Goal: Task Accomplishment & Management: Manage account settings

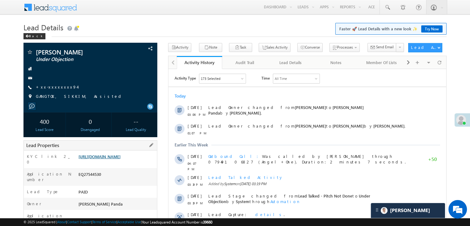
click at [119, 159] on link "https://angelbroking1-pk3em7sa.customui-test.leadsquared.com?leadId=ab510926-a2…" at bounding box center [99, 156] width 42 height 5
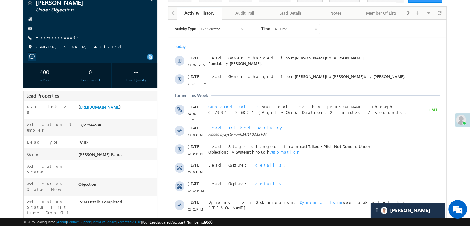
scroll to position [31, 0]
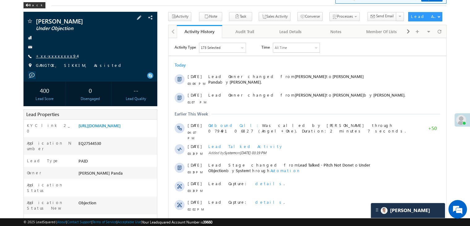
click at [55, 58] on link "+xx-xxxxxxxx94" at bounding box center [56, 55] width 41 height 5
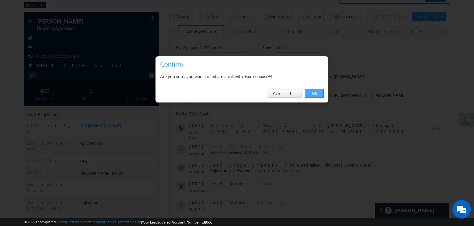
click at [312, 95] on link "OK" at bounding box center [314, 93] width 19 height 9
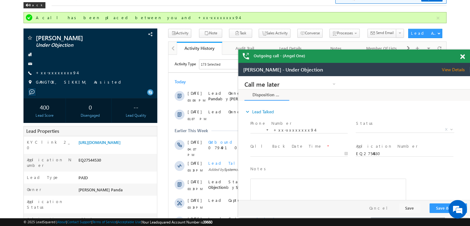
scroll to position [0, 0]
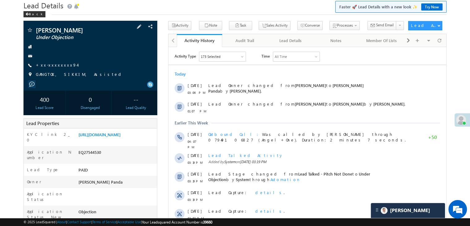
scroll to position [0, 0]
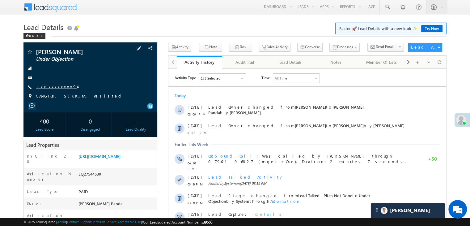
click at [53, 86] on link "+xx-xxxxxxxx94" at bounding box center [56, 86] width 41 height 5
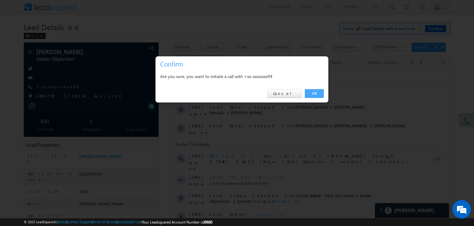
click at [314, 92] on link "OK" at bounding box center [314, 93] width 19 height 9
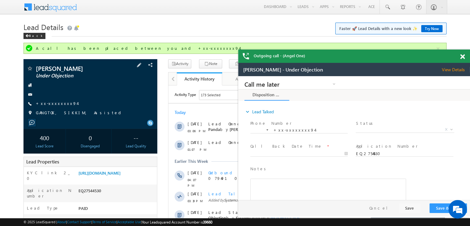
scroll to position [0, 0]
click at [0, 0] on link "+xx-xxxxxxxx94" at bounding box center [0, 0] width 0 height 0
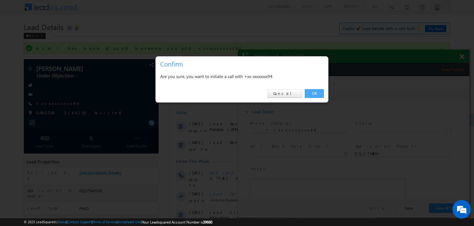
click at [315, 93] on link "OK" at bounding box center [314, 93] width 19 height 9
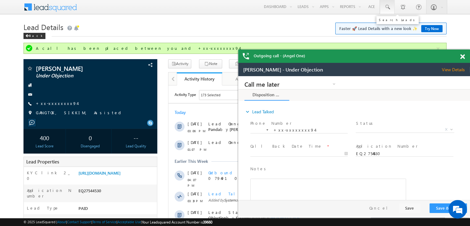
click at [388, 6] on span at bounding box center [387, 7] width 6 height 6
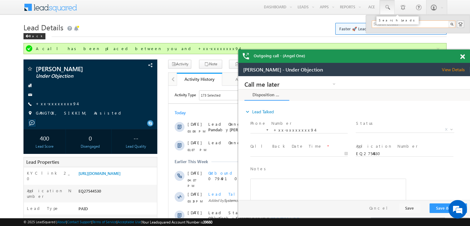
paste input "EQ21540228"
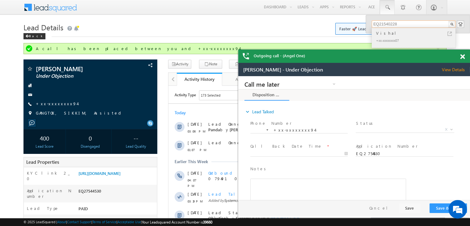
type input "EQ21540228"
click at [383, 33] on div "Vishal" at bounding box center [416, 33] width 83 height 7
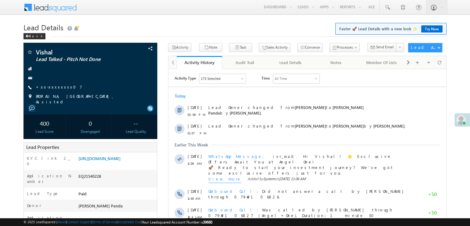
click at [51, 87] on link "+xx-xxxxxxxx07" at bounding box center [59, 86] width 46 height 5
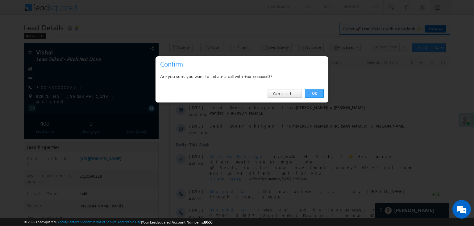
click at [315, 94] on link "OK" at bounding box center [314, 93] width 19 height 9
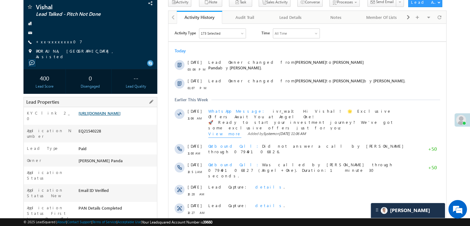
scroll to position [78, 0]
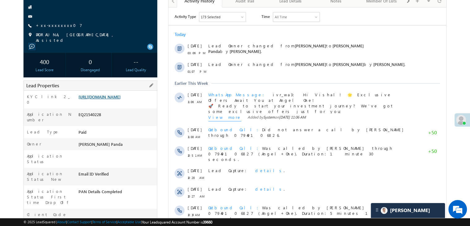
click at [119, 99] on link "https://angelbroking1-pk3em7sa.customui-test.leadsquared.com?leadId=7d8e1802-97…" at bounding box center [99, 96] width 42 height 5
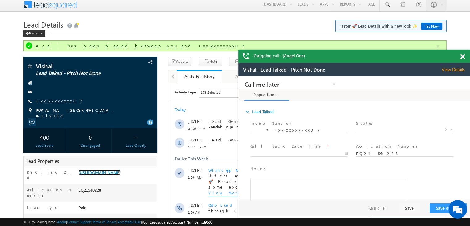
scroll to position [0, 0]
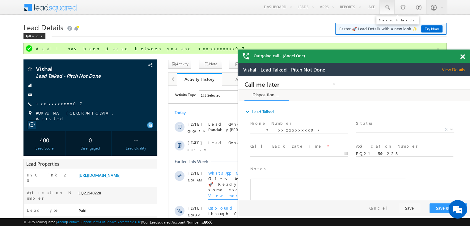
click at [389, 7] on span at bounding box center [387, 7] width 6 height 6
paste input "EQ14613242"
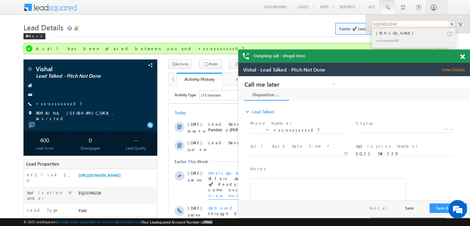
type input "EQ14613242"
click at [386, 34] on div "[PERSON_NAME]" at bounding box center [416, 33] width 83 height 7
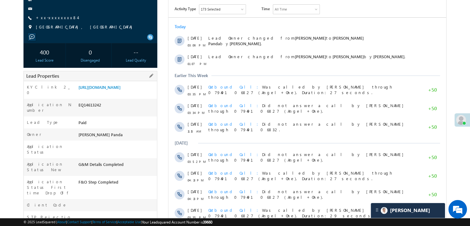
scroll to position [93, 0]
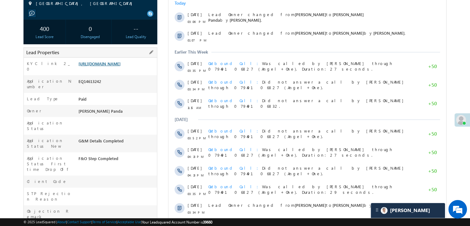
click at [120, 66] on link "[URL][DOMAIN_NAME]" at bounding box center [99, 63] width 42 height 5
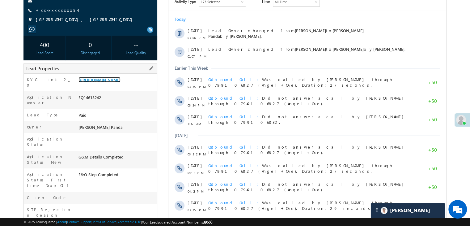
scroll to position [62, 0]
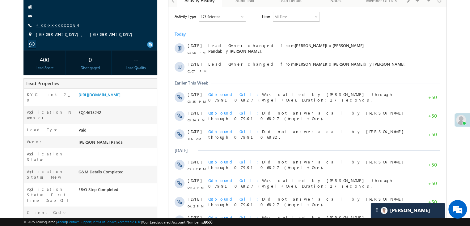
click at [51, 23] on link "+xx-xxxxxxxx84" at bounding box center [57, 24] width 42 height 5
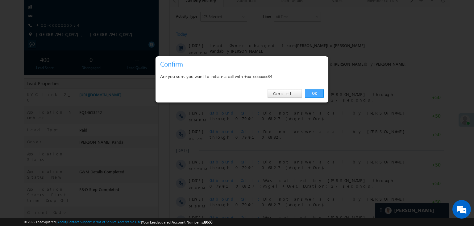
click at [313, 92] on link "OK" at bounding box center [314, 93] width 19 height 9
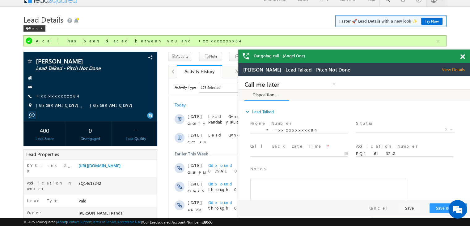
scroll to position [0, 0]
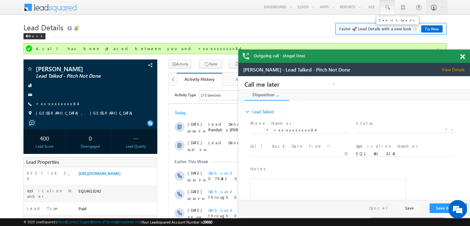
click at [387, 6] on span at bounding box center [387, 7] width 6 height 6
paste input "EQ27951763"
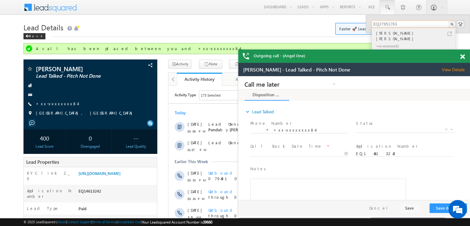
type input "EQ27951763"
click at [389, 34] on div "[PERSON_NAME] [PERSON_NAME]" at bounding box center [416, 36] width 83 height 12
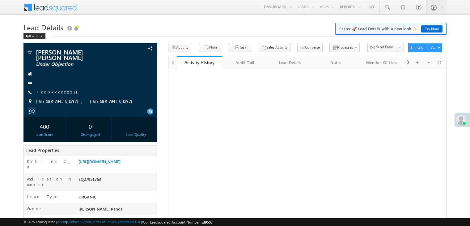
click at [120, 159] on link "[URL][DOMAIN_NAME]" at bounding box center [99, 160] width 42 height 5
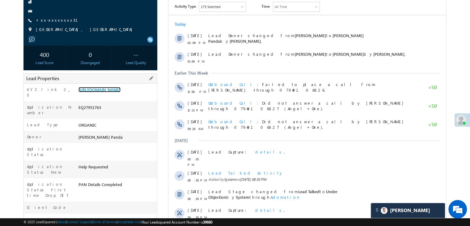
scroll to position [31, 0]
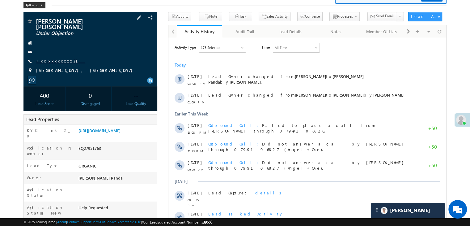
click at [56, 58] on link "+xx-xxxxxxxx31" at bounding box center [60, 60] width 49 height 5
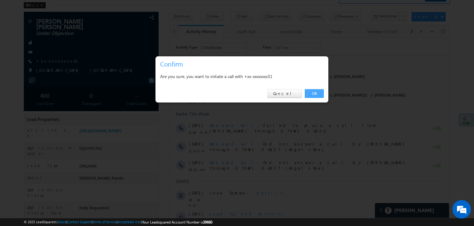
click at [316, 93] on link "OK" at bounding box center [314, 93] width 19 height 9
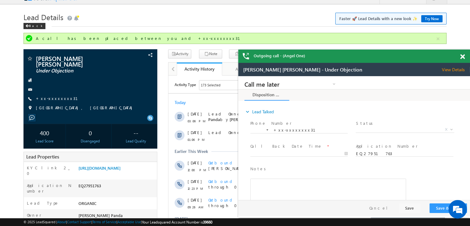
scroll to position [0, 0]
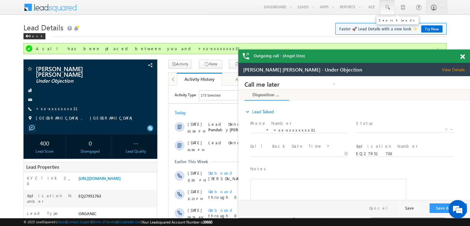
click at [386, 7] on span at bounding box center [387, 7] width 6 height 6
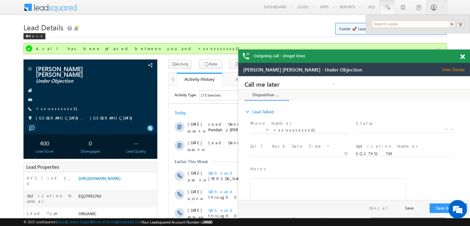
paste input "EQ21853372"
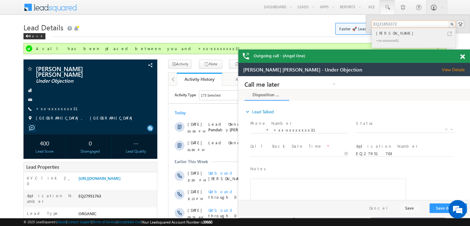
type input "EQ21853372"
click at [386, 34] on div "Abhishek Kumar" at bounding box center [416, 33] width 83 height 7
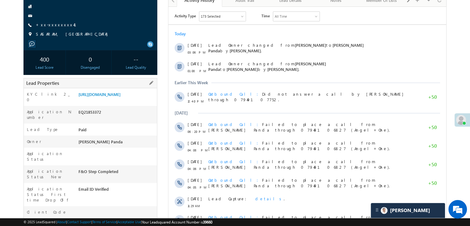
scroll to position [93, 0]
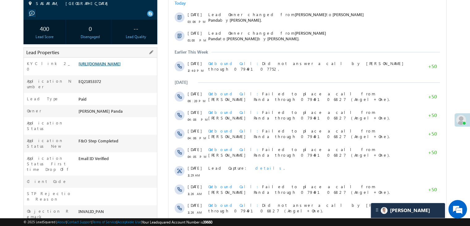
click at [120, 66] on link "[URL][DOMAIN_NAME]" at bounding box center [99, 63] width 42 height 5
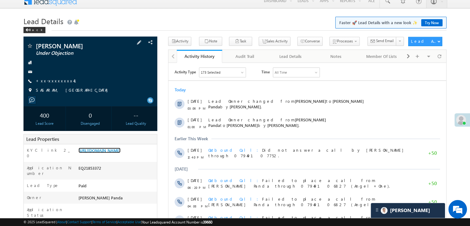
scroll to position [0, 0]
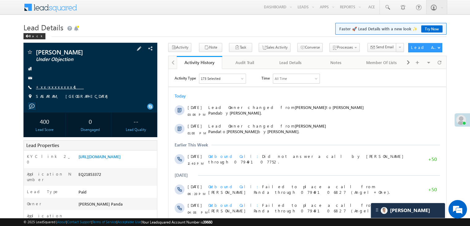
click at [57, 86] on link "+xx-xxxxxxxx41" at bounding box center [60, 86] width 48 height 5
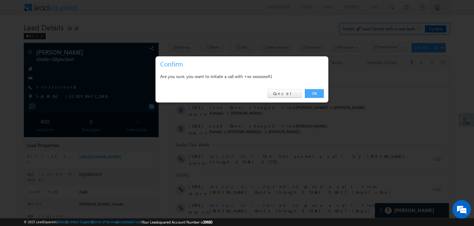
click at [313, 93] on link "OK" at bounding box center [314, 93] width 19 height 9
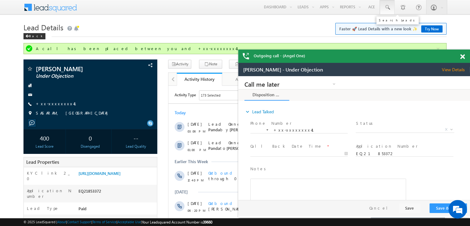
click at [387, 8] on span at bounding box center [387, 7] width 6 height 6
paste input "EQ27882127"
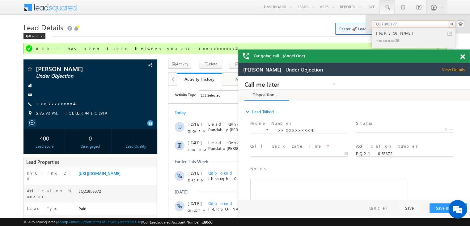
type input "EQ27882127"
click at [389, 32] on div "Diwakar Shrivastava" at bounding box center [416, 33] width 83 height 7
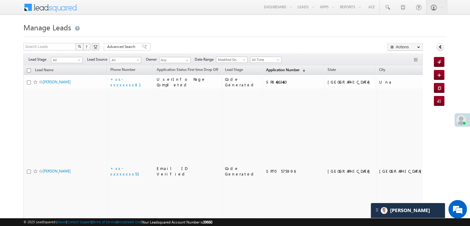
click at [263, 72] on link "Application Number (sorted descending)" at bounding box center [285, 70] width 45 height 8
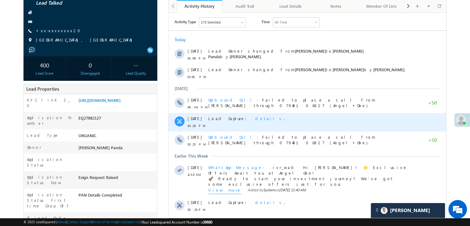
scroll to position [93, 0]
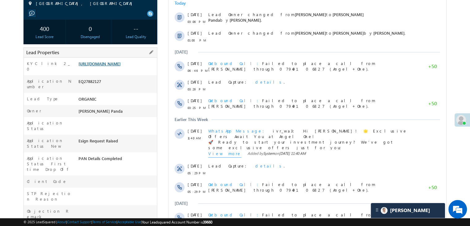
click at [119, 66] on link "[URL][DOMAIN_NAME]" at bounding box center [99, 63] width 42 height 5
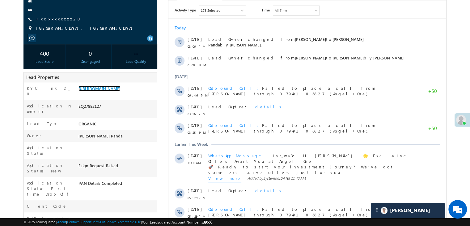
scroll to position [31, 0]
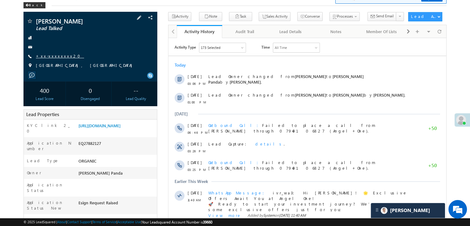
click at [58, 57] on link "+xx-xxxxxxxx20" at bounding box center [60, 55] width 48 height 5
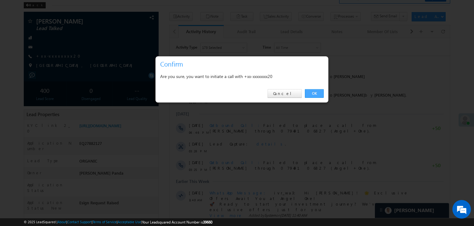
click at [314, 92] on link "OK" at bounding box center [314, 93] width 19 height 9
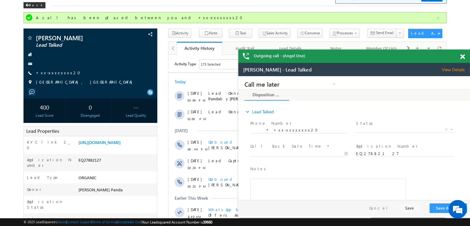
scroll to position [0, 0]
click at [462, 56] on span at bounding box center [462, 56] width 5 height 5
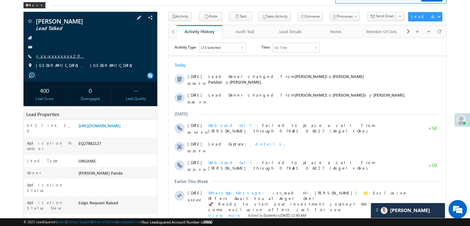
click at [47, 55] on link "+xx-xxxxxxxx20" at bounding box center [60, 55] width 48 height 5
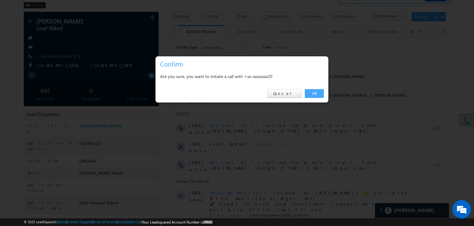
click at [315, 94] on link "OK" at bounding box center [314, 93] width 19 height 9
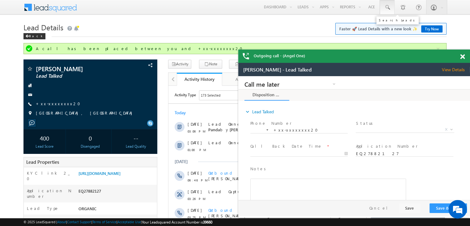
click at [386, 8] on span at bounding box center [387, 7] width 6 height 6
paste input "EQ10970794"
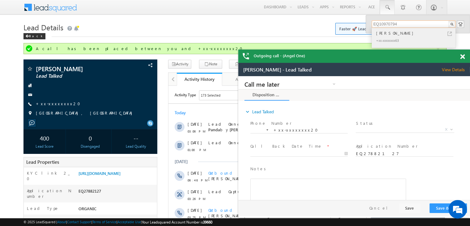
type input "EQ10970794"
click at [400, 34] on div "Priyanka Rajbhar" at bounding box center [416, 33] width 83 height 7
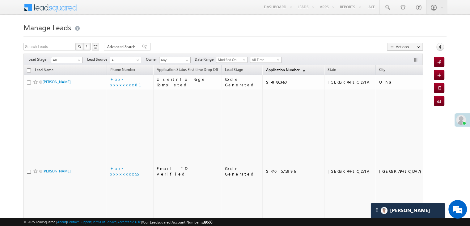
click at [266, 69] on span "Application Number" at bounding box center [282, 69] width 33 height 5
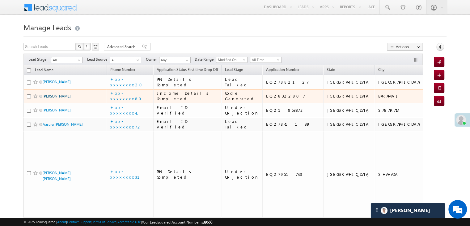
click at [65, 98] on link "[PERSON_NAME]" at bounding box center [57, 96] width 28 height 5
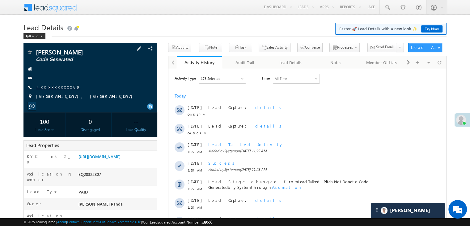
click at [52, 86] on link "+xx-xxxxxxxx89" at bounding box center [58, 86] width 44 height 5
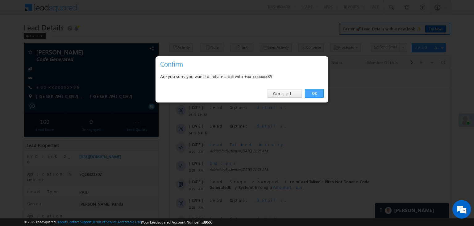
click at [315, 91] on link "OK" at bounding box center [314, 93] width 19 height 9
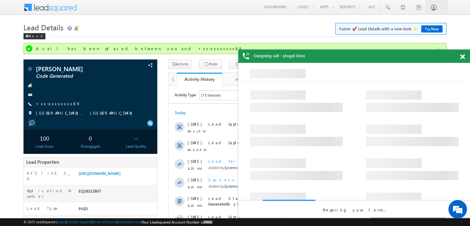
click at [463, 57] on span at bounding box center [462, 56] width 5 height 5
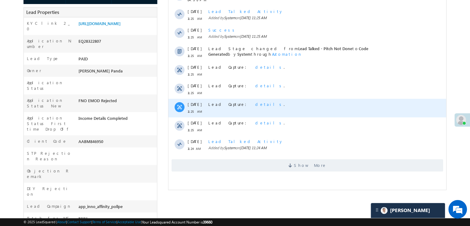
scroll to position [154, 0]
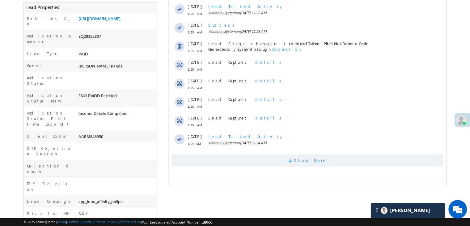
click at [304, 162] on span "Show More" at bounding box center [310, 160] width 33 height 12
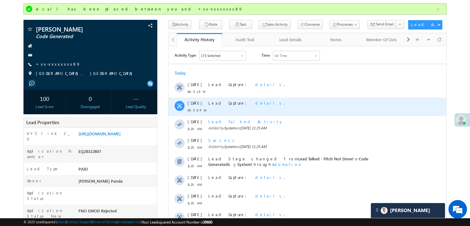
scroll to position [0, 0]
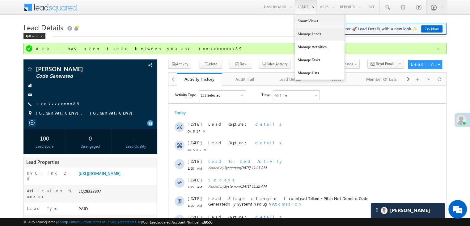
click at [305, 35] on link "Manage Leads" at bounding box center [319, 33] width 49 height 13
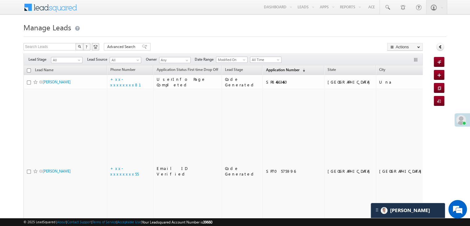
click at [268, 67] on span "Application Number" at bounding box center [282, 69] width 33 height 5
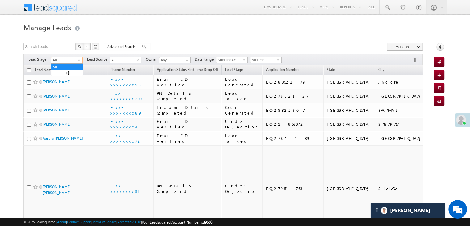
click at [78, 60] on span at bounding box center [79, 61] width 5 height 5
click at [68, 75] on link "Lead Generated" at bounding box center [66, 73] width 31 height 6
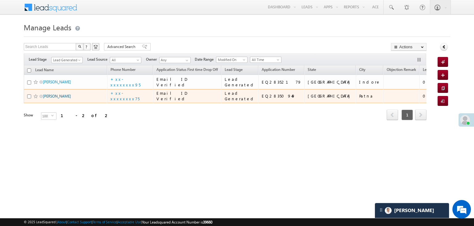
click at [54, 98] on link "[PERSON_NAME]" at bounding box center [57, 96] width 28 height 5
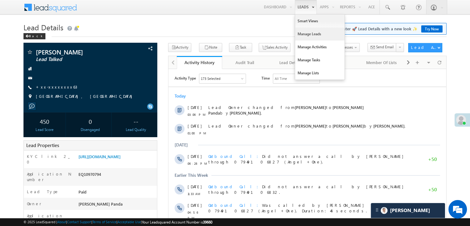
click at [300, 34] on link "Manage Leads" at bounding box center [319, 33] width 49 height 13
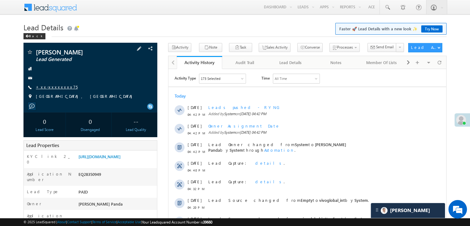
click at [53, 86] on link "+xx-xxxxxxxx75" at bounding box center [57, 86] width 42 height 5
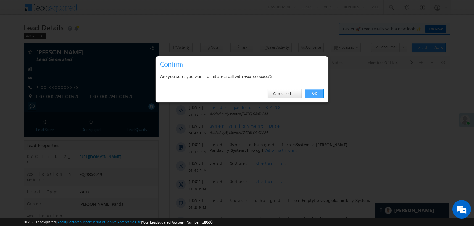
click at [313, 91] on link "OK" at bounding box center [314, 93] width 19 height 9
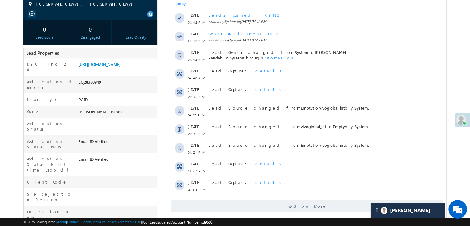
scroll to position [93, 0]
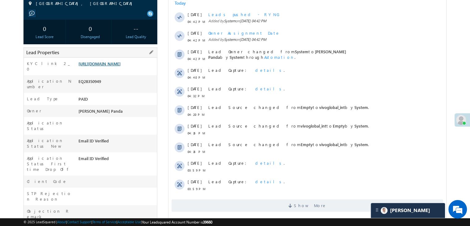
click at [120, 66] on link "[URL][DOMAIN_NAME]" at bounding box center [99, 63] width 42 height 5
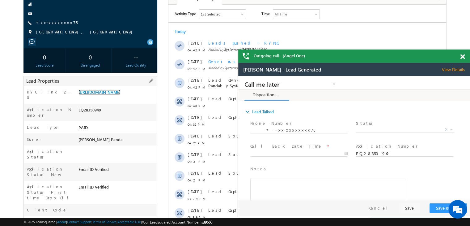
scroll to position [47, 0]
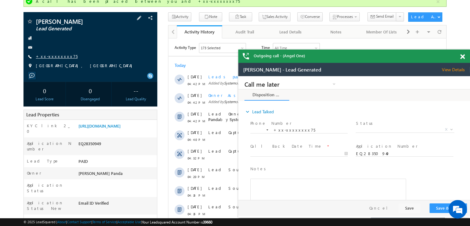
click at [0, 0] on link "+xx-xxxxxxxx75" at bounding box center [0, 0] width 0 height 0
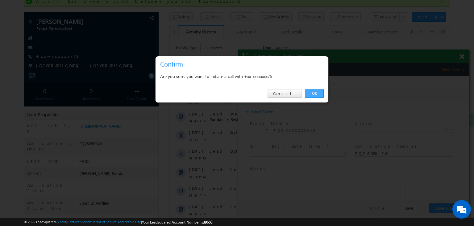
click at [312, 92] on link "OK" at bounding box center [314, 93] width 19 height 9
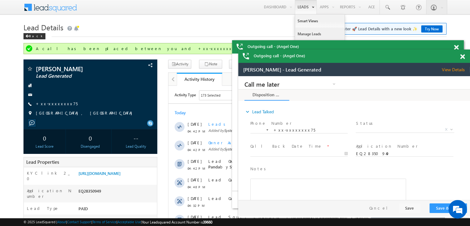
scroll to position [0, 0]
click at [160, 89] on link "Manage Leads" at bounding box center [86, 92] width 148 height 7
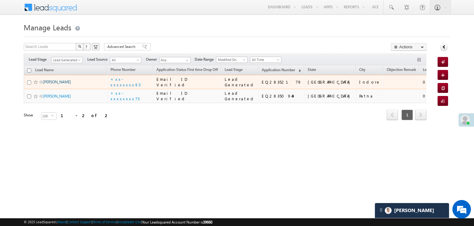
click at [53, 84] on link "[PERSON_NAME]" at bounding box center [57, 81] width 28 height 5
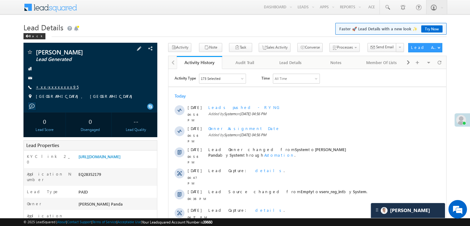
click at [52, 85] on link "+xx-xxxxxxxx95" at bounding box center [57, 86] width 43 height 5
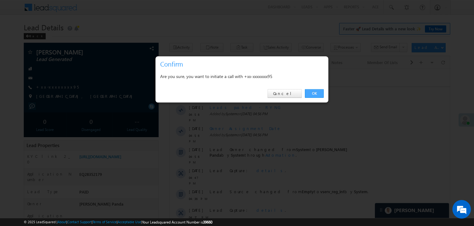
drag, startPoint x: 317, startPoint y: 93, endPoint x: 148, endPoint y: 24, distance: 182.7
click at [317, 93] on link "OK" at bounding box center [314, 93] width 19 height 9
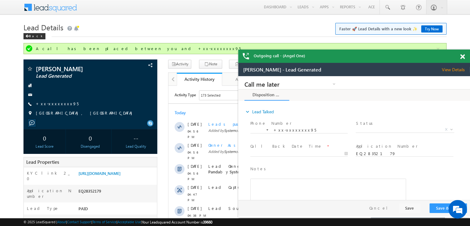
click at [462, 57] on span at bounding box center [462, 56] width 5 height 5
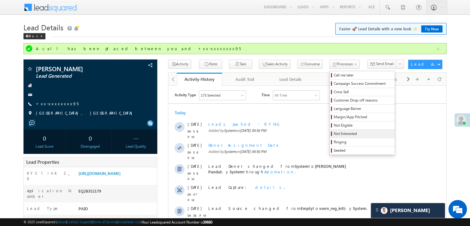
click at [344, 135] on span "Not Interested" at bounding box center [363, 134] width 59 height 6
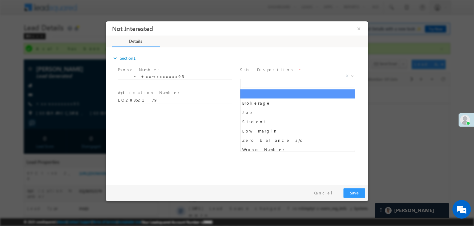
click at [292, 77] on span "X" at bounding box center [297, 76] width 115 height 6
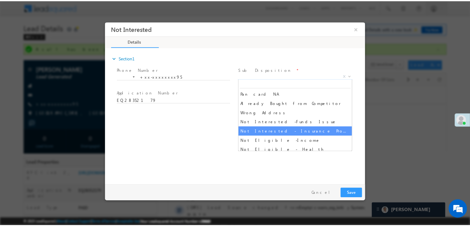
scroll to position [124, 0]
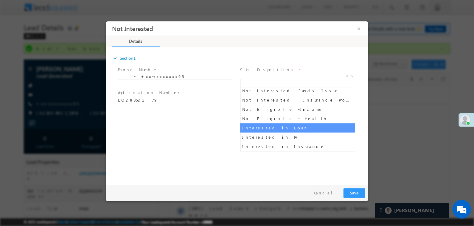
select select "Interested in Loan"
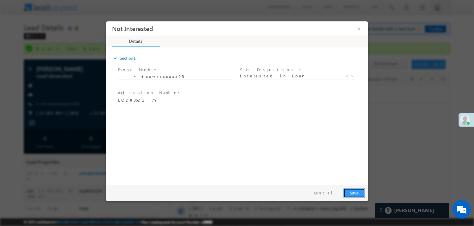
click at [355, 192] on button "Save" at bounding box center [355, 193] width 22 height 10
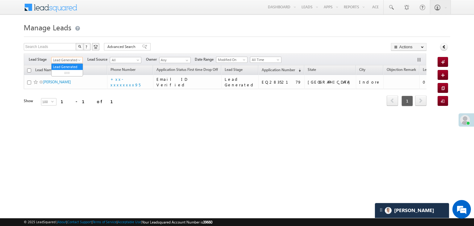
click at [80, 60] on span at bounding box center [80, 61] width 5 height 5
click at [70, 64] on link "All" at bounding box center [67, 67] width 31 height 6
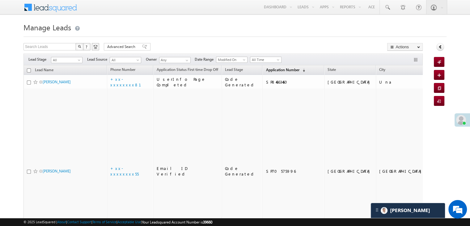
click at [266, 71] on span "Application Number" at bounding box center [282, 69] width 33 height 5
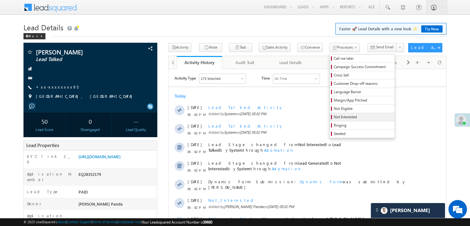
click at [334, 116] on span "Not Interested" at bounding box center [363, 117] width 59 height 6
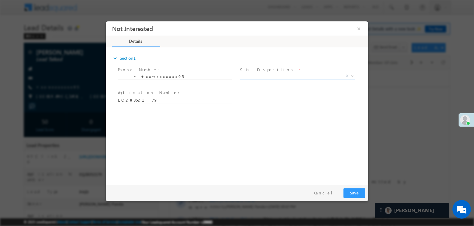
click at [280, 75] on span "X" at bounding box center [297, 76] width 115 height 6
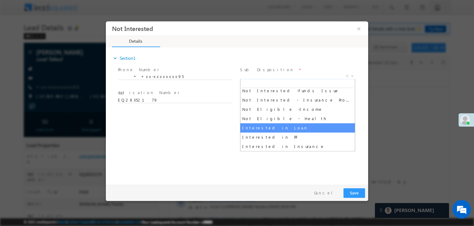
select select "Interested in Loan"
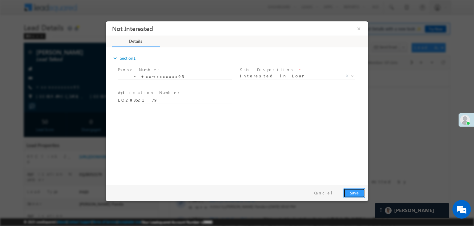
click at [353, 192] on button "Save" at bounding box center [355, 193] width 22 height 10
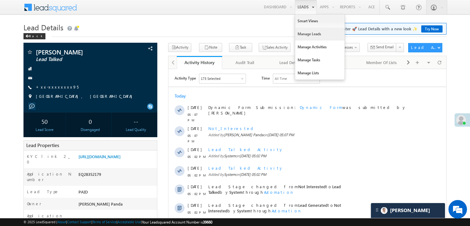
click at [310, 33] on link "Manage Leads" at bounding box center [319, 33] width 49 height 13
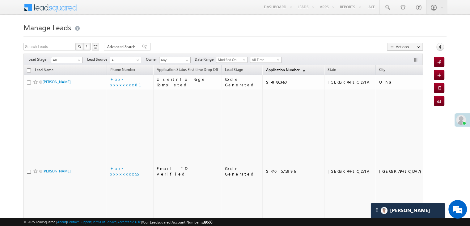
click at [272, 69] on span "Application Number" at bounding box center [282, 69] width 33 height 5
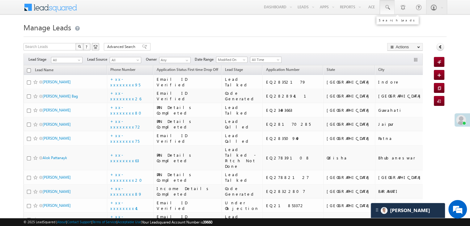
click at [388, 7] on span at bounding box center [387, 7] width 6 height 6
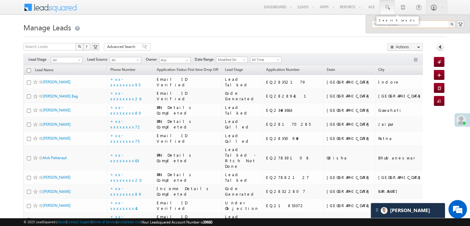
paste input "EQ10970794"
type input "EQ10970794"
click at [389, 34] on div "[PERSON_NAME]" at bounding box center [416, 33] width 83 height 7
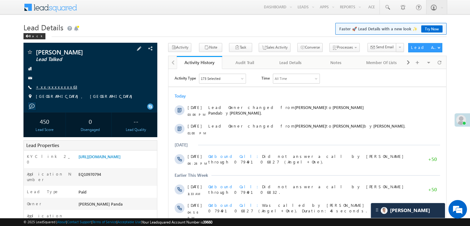
click at [62, 86] on link "+xx-xxxxxxxx63" at bounding box center [56, 86] width 41 height 5
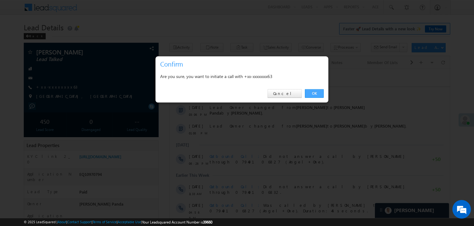
click at [312, 91] on link "OK" at bounding box center [314, 93] width 19 height 9
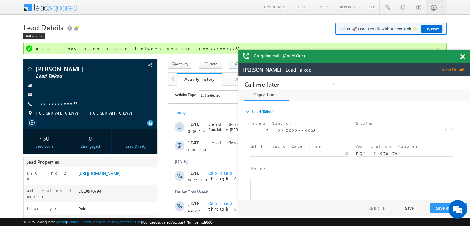
click at [462, 57] on span at bounding box center [462, 56] width 5 height 5
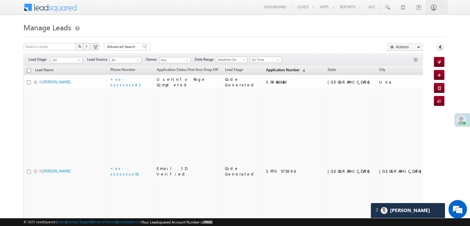
click at [272, 67] on span "Application Number" at bounding box center [282, 69] width 33 height 5
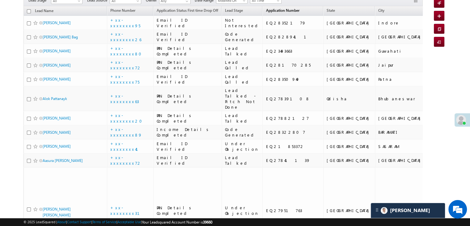
scroll to position [62, 0]
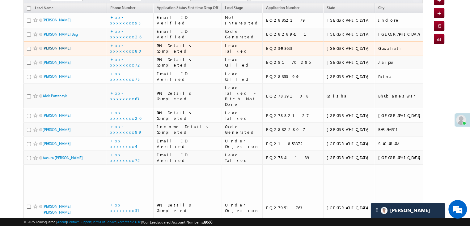
click at [56, 50] on link "Radha Kamari" at bounding box center [57, 48] width 28 height 5
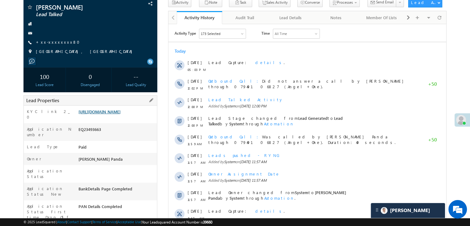
scroll to position [31, 0]
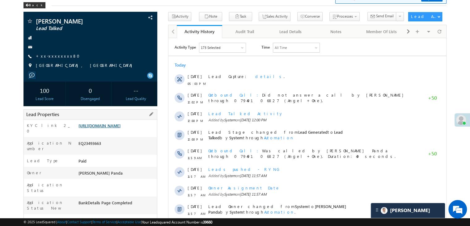
click at [120, 128] on link "[URL][DOMAIN_NAME]" at bounding box center [99, 125] width 42 height 5
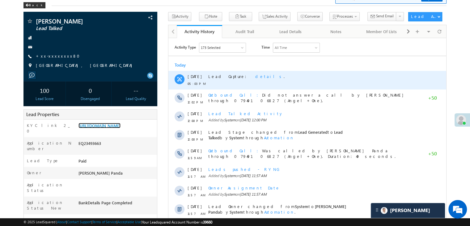
scroll to position [0, 0]
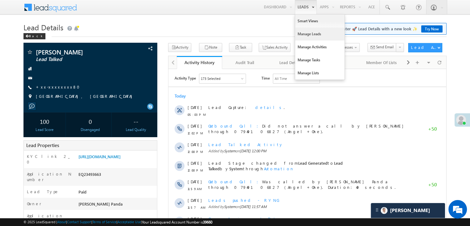
click at [305, 32] on link "Manage Leads" at bounding box center [319, 33] width 49 height 13
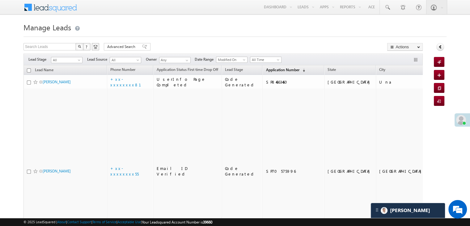
click at [271, 70] on span "Application Number" at bounding box center [282, 69] width 33 height 5
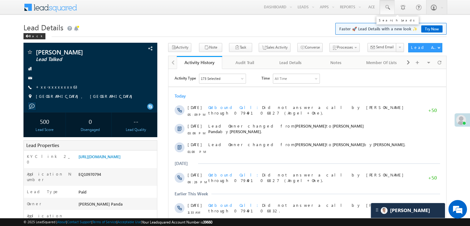
click at [389, 6] on span at bounding box center [387, 7] width 6 height 6
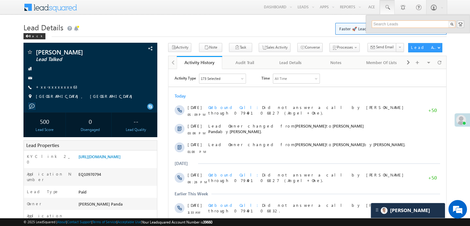
paste input "EQ27637167"
type input "EQ27637167"
click at [385, 35] on div "[PERSON_NAME]" at bounding box center [416, 33] width 83 height 7
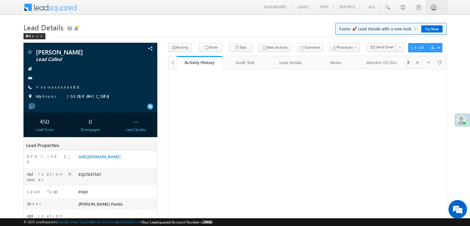
click at [56, 87] on link "+xx-xxxxxxxx86" at bounding box center [57, 86] width 43 height 5
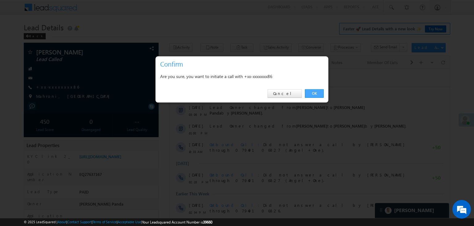
drag, startPoint x: 315, startPoint y: 92, endPoint x: 132, endPoint y: 23, distance: 195.9
click at [315, 92] on link "OK" at bounding box center [314, 93] width 19 height 9
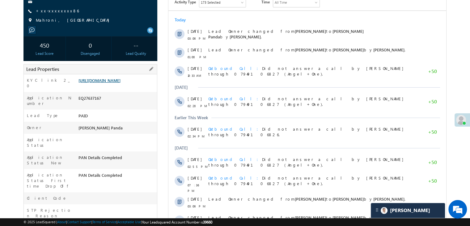
scroll to position [109, 0]
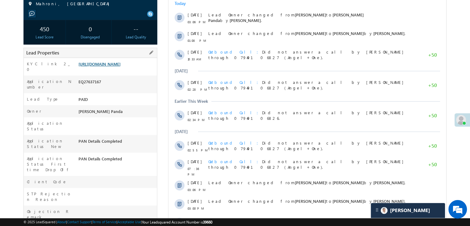
click at [120, 66] on link "https://angelbroking1-pk3em7sa.customui-test.leadsquared.com?leadId=5d6e0ce9-2f…" at bounding box center [99, 63] width 42 height 5
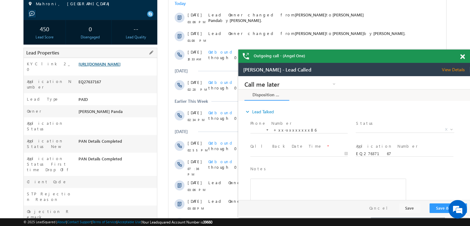
scroll to position [0, 0]
click at [462, 57] on span at bounding box center [462, 56] width 5 height 5
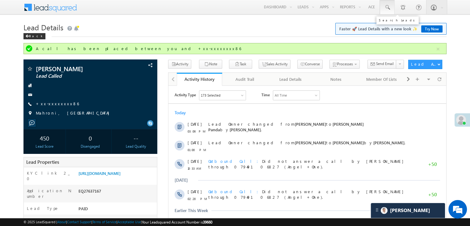
click at [387, 8] on span at bounding box center [387, 7] width 6 height 6
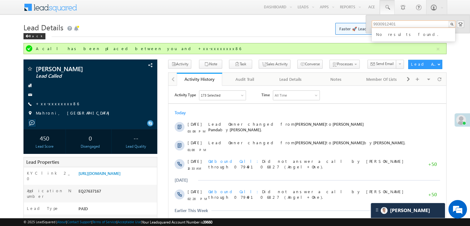
click at [386, 25] on input "9930912401" at bounding box center [414, 23] width 84 height 7
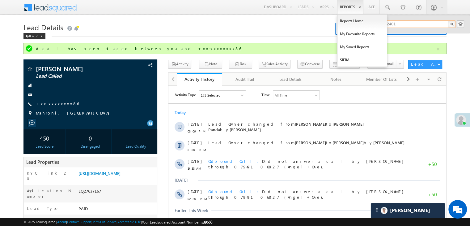
type input "9930912401"
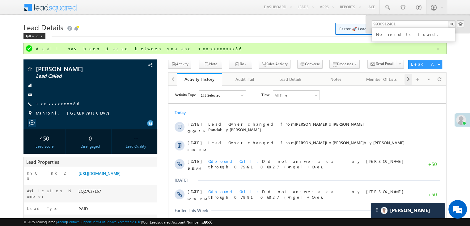
click at [407, 77] on span at bounding box center [408, 79] width 4 height 11
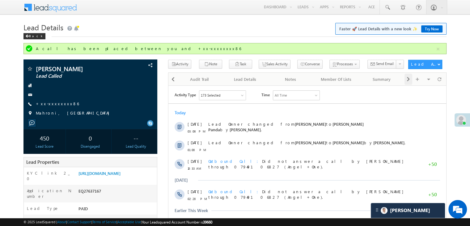
click at [407, 77] on span at bounding box center [408, 79] width 4 height 11
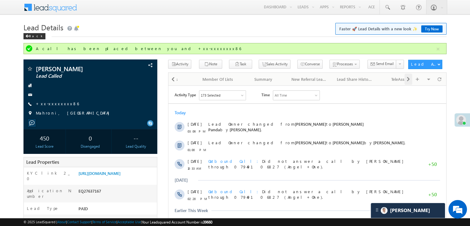
click at [407, 77] on span at bounding box center [408, 79] width 4 height 11
click at [408, 77] on div "Visible Tabs Activity History Default Audit Trail Default Lead Details Default …" at bounding box center [424, 79] width 40 height 12
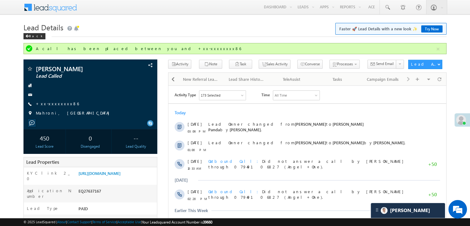
click at [409, 79] on div "Visible Tabs Activity History Default Audit Trail Default Lead Details Default …" at bounding box center [424, 79] width 40 height 12
click at [409, 78] on div "Visible Tabs Activity History Default Audit Trail Default Lead Details Default …" at bounding box center [424, 79] width 40 height 12
click at [409, 79] on div "Visible Tabs Activity History Default Audit Trail Default Lead Details Default …" at bounding box center [424, 79] width 40 height 12
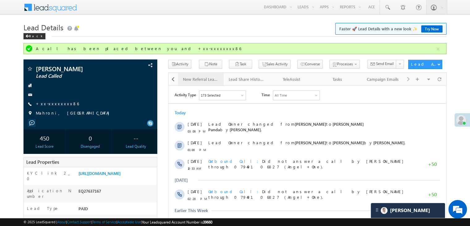
click at [212, 81] on div "New Referral Leads" at bounding box center [200, 78] width 35 height 7
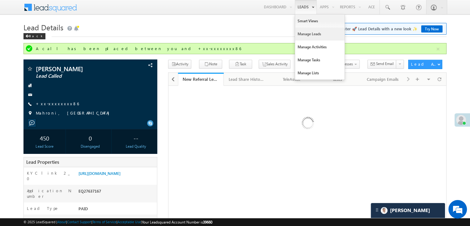
click at [305, 32] on link "Manage Leads" at bounding box center [319, 33] width 49 height 13
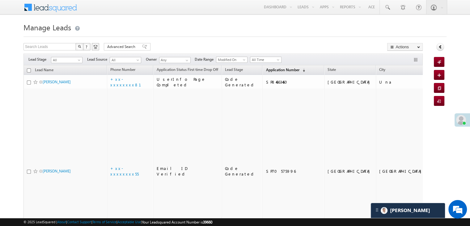
click at [266, 70] on span "Application Number" at bounding box center [282, 69] width 33 height 5
click at [269, 70] on span "Application Number" at bounding box center [282, 69] width 33 height 5
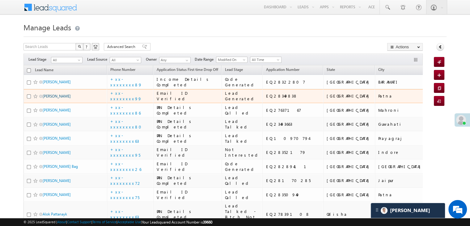
click at [55, 98] on link "Bijendra Kumar" at bounding box center [57, 96] width 28 height 5
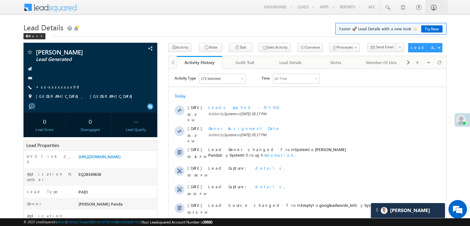
click at [55, 88] on link "+xx-xxxxxxxx99" at bounding box center [58, 86] width 44 height 5
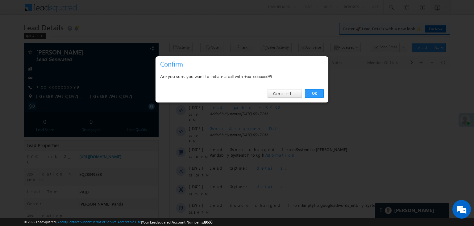
click at [315, 97] on div "OK Cancel" at bounding box center [242, 94] width 173 height 18
click at [315, 93] on link "OK" at bounding box center [314, 93] width 19 height 9
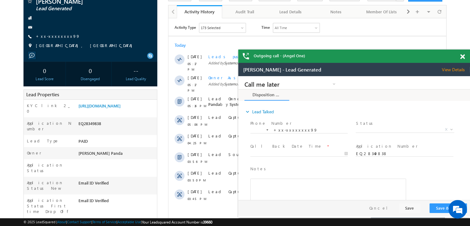
scroll to position [31, 0]
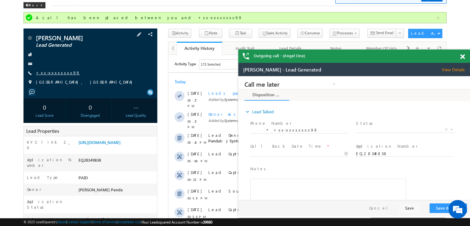
click at [0, 0] on link "+xx-xxxxxxxx99" at bounding box center [0, 0] width 0 height 0
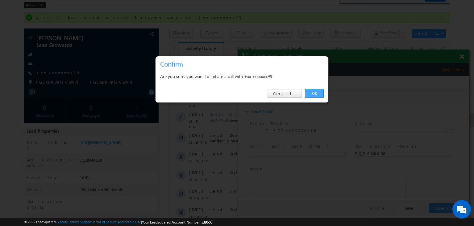
click at [315, 92] on link "OK" at bounding box center [314, 93] width 19 height 9
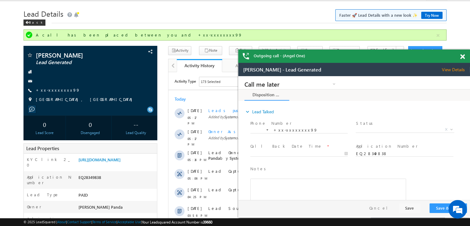
scroll to position [0, 0]
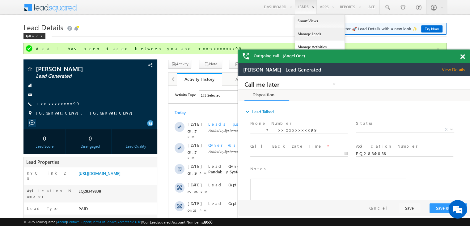
click at [160, 89] on link "Manage Leads" at bounding box center [86, 92] width 148 height 7
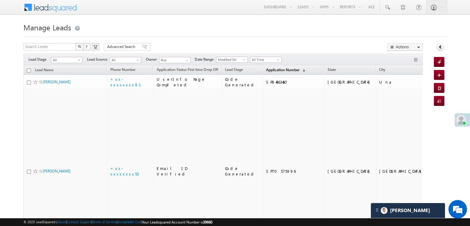
click at [273, 70] on span "Application Number" at bounding box center [282, 69] width 33 height 5
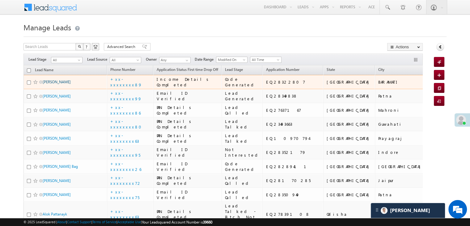
click at [59, 84] on link "DEVRAJ RAMESH KHOMANE" at bounding box center [57, 81] width 28 height 5
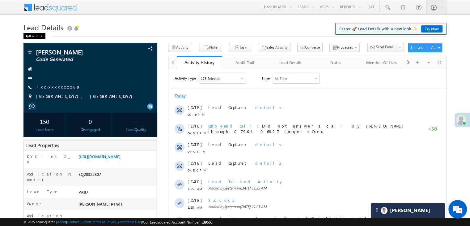
click at [32, 36] on div "Back" at bounding box center [34, 36] width 22 height 6
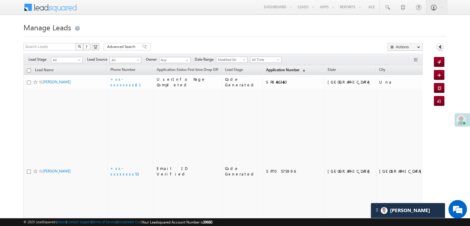
click at [266, 70] on span "Application Number" at bounding box center [282, 69] width 33 height 5
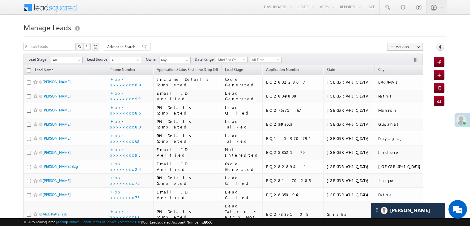
click at [78, 60] on span at bounding box center [79, 61] width 5 height 5
click at [69, 73] on link "Lead Generated" at bounding box center [66, 73] width 31 height 6
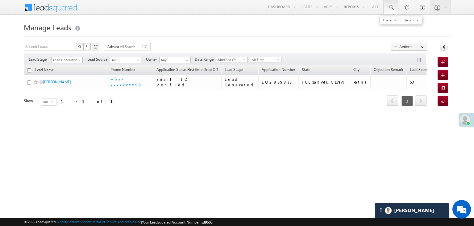
click at [392, 9] on span at bounding box center [391, 7] width 6 height 6
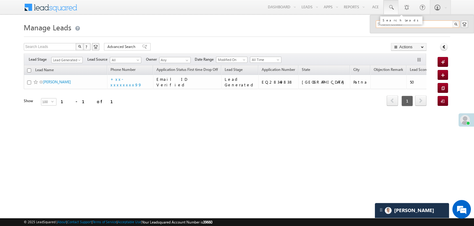
paste input "EQ27637167"
type input "EQ27637167"
click at [387, 34] on div "[PERSON_NAME]" at bounding box center [420, 33] width 83 height 7
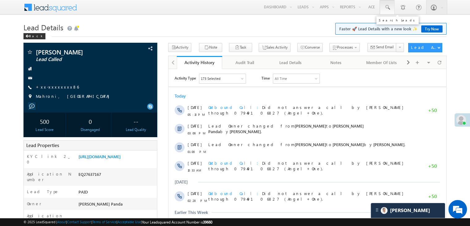
click at [385, 7] on span at bounding box center [387, 7] width 6 height 6
paste input "EQ28119179"
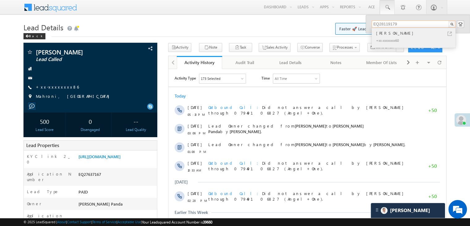
type input "EQ28119179"
click at [383, 36] on div "[PERSON_NAME]" at bounding box center [416, 33] width 83 height 7
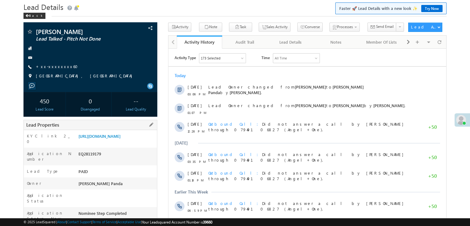
scroll to position [62, 0]
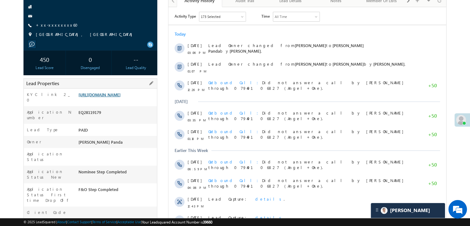
click at [106, 97] on link "[URL][DOMAIN_NAME]" at bounding box center [99, 94] width 42 height 5
click at [59, 26] on link "+xx-xxxxxxxx60" at bounding box center [59, 24] width 46 height 5
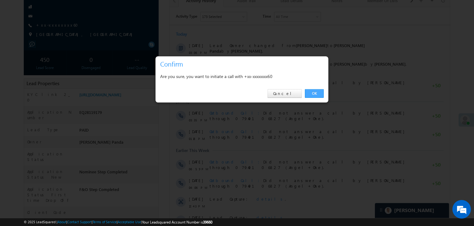
click at [312, 91] on link "OK" at bounding box center [314, 93] width 19 height 9
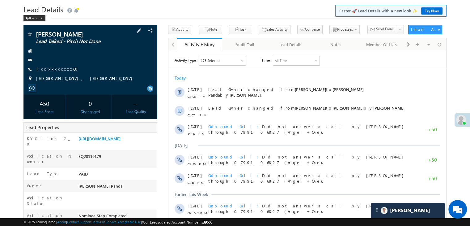
scroll to position [16, 0]
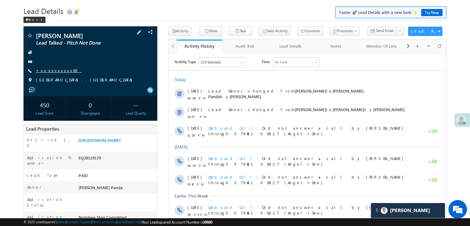
click at [55, 70] on link "+xx-xxxxxxxx60" at bounding box center [59, 70] width 46 height 5
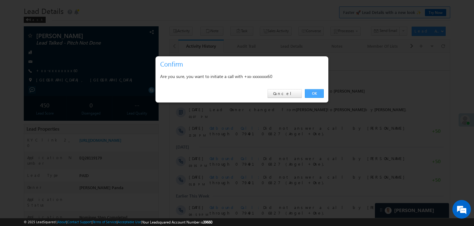
click at [314, 92] on link "OK" at bounding box center [314, 93] width 19 height 9
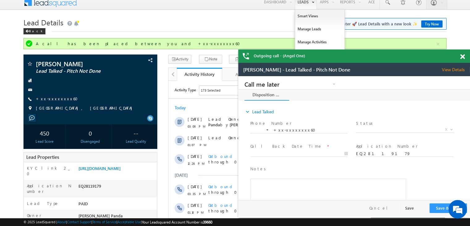
scroll to position [0, 0]
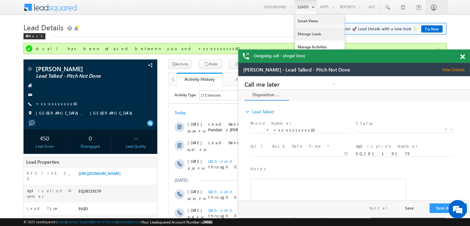
click at [0, 0] on link "Manage Leads" at bounding box center [0, 0] width 0 height 0
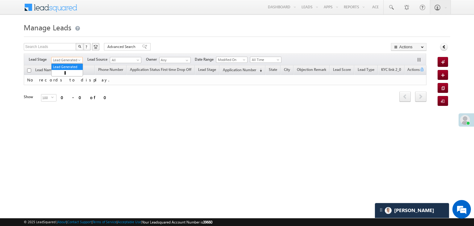
click at [78, 61] on span at bounding box center [80, 61] width 5 height 5
click at [69, 65] on link "All" at bounding box center [67, 67] width 31 height 6
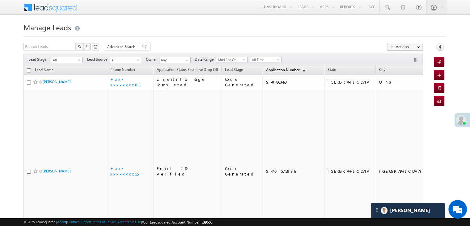
click at [267, 69] on span "Application Number" at bounding box center [282, 69] width 33 height 5
click at [274, 70] on span "Application Number" at bounding box center [282, 69] width 33 height 5
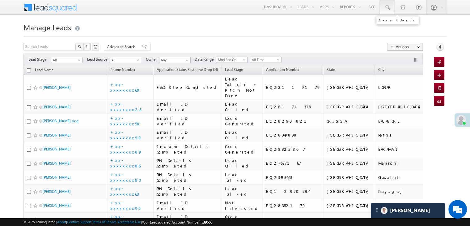
click at [386, 7] on span at bounding box center [387, 7] width 6 height 6
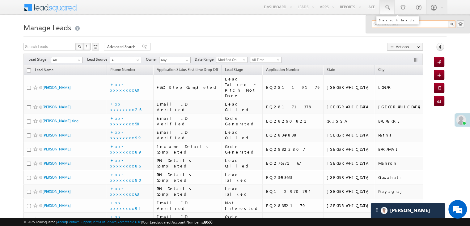
paste input "EQ28334485"
type input "EQ28334485"
click at [392, 32] on div "Kundan kumar sav" at bounding box center [416, 33] width 83 height 7
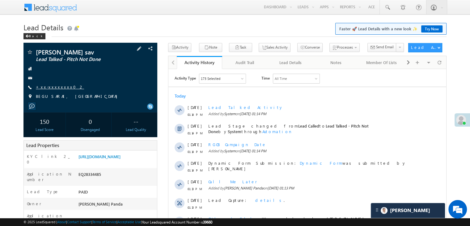
click at [57, 89] on link "+xx-xxxxxxxx02" at bounding box center [60, 86] width 48 height 5
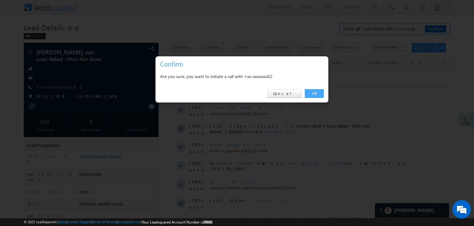
drag, startPoint x: 316, startPoint y: 92, endPoint x: 131, endPoint y: 23, distance: 197.8
click at [316, 92] on link "OK" at bounding box center [314, 93] width 19 height 9
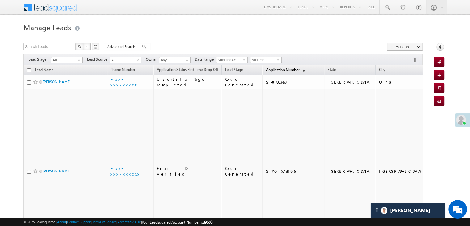
click at [274, 69] on span "Application Number" at bounding box center [282, 69] width 33 height 5
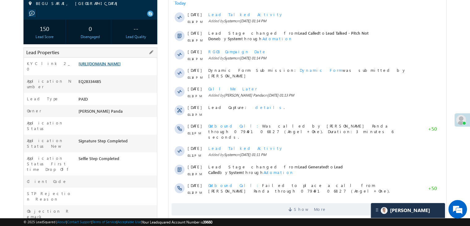
click at [116, 66] on link "[URL][DOMAIN_NAME]" at bounding box center [99, 63] width 42 height 5
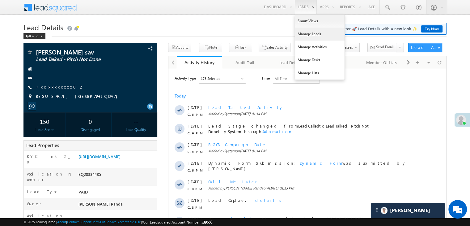
click at [305, 35] on link "Manage Leads" at bounding box center [319, 33] width 49 height 13
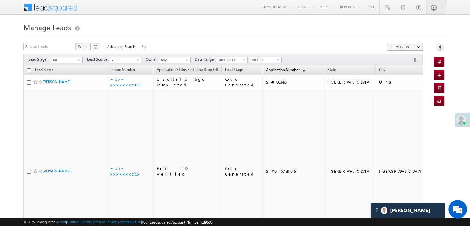
click at [271, 68] on span "Application Number" at bounding box center [282, 69] width 33 height 5
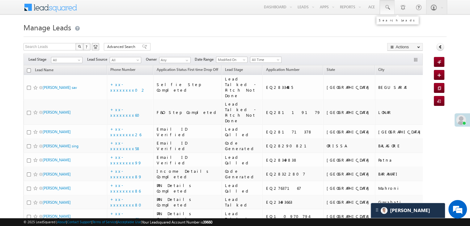
click at [385, 7] on span at bounding box center [387, 7] width 6 height 6
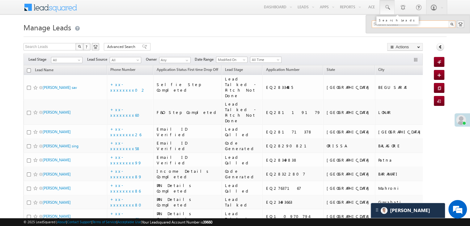
paste input "EQ26338872"
type input "EQ26338872"
click at [387, 32] on div "BALARM" at bounding box center [416, 33] width 83 height 7
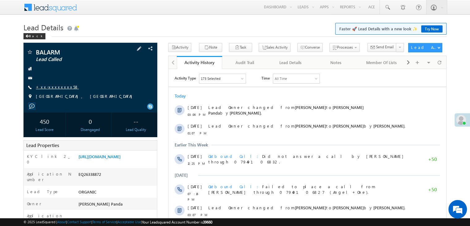
click at [53, 88] on link "+xx-xxxxxxxx58" at bounding box center [57, 86] width 43 height 5
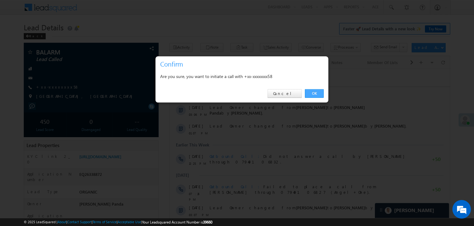
drag, startPoint x: 316, startPoint y: 93, endPoint x: 41, endPoint y: 28, distance: 282.4
click at [316, 93] on link "OK" at bounding box center [314, 93] width 19 height 9
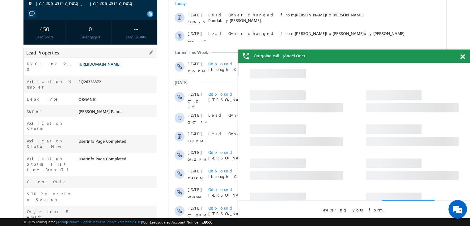
click at [120, 66] on link "[URL][DOMAIN_NAME]" at bounding box center [99, 63] width 42 height 5
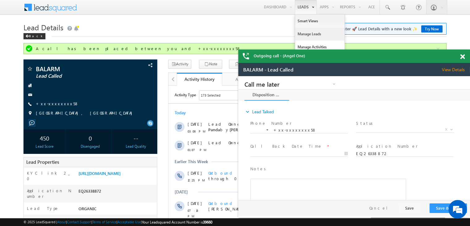
click at [306, 35] on link "Manage Leads" at bounding box center [319, 33] width 49 height 13
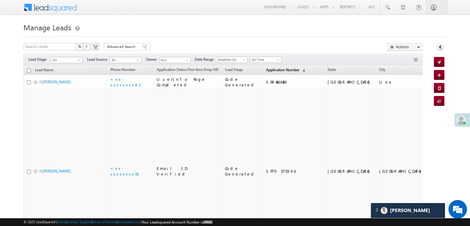
click at [270, 70] on span "Application Number" at bounding box center [282, 69] width 33 height 5
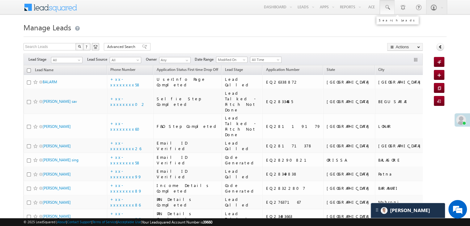
click at [388, 8] on span at bounding box center [387, 7] width 6 height 6
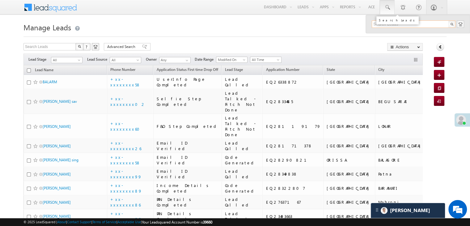
paste input "EQ17549051"
type input "EQ17549051"
click at [384, 32] on div "Mdshabbir Alam" at bounding box center [416, 33] width 83 height 7
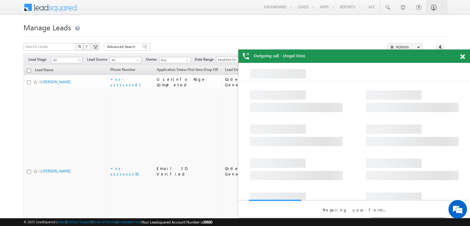
click at [463, 57] on span at bounding box center [462, 56] width 5 height 5
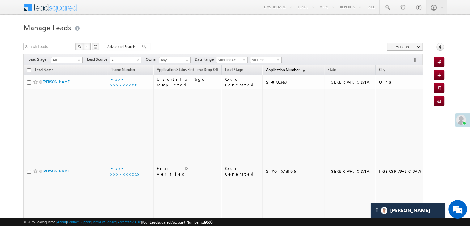
click at [266, 70] on span "Application Number" at bounding box center [282, 69] width 33 height 5
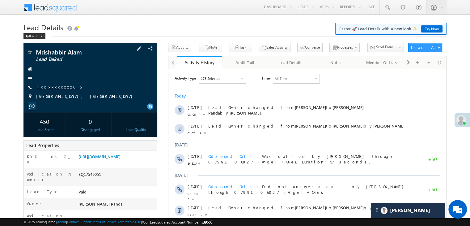
click at [55, 86] on link "+xx-xxxxxxxx06" at bounding box center [59, 86] width 46 height 5
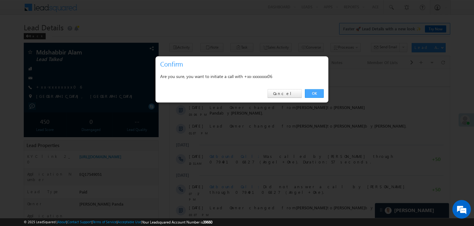
click at [318, 92] on link "OK" at bounding box center [314, 93] width 19 height 9
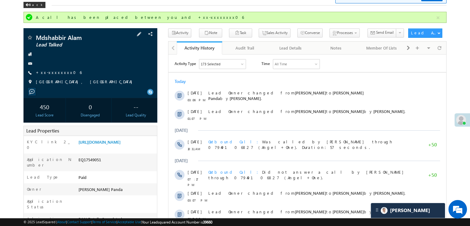
scroll to position [62, 0]
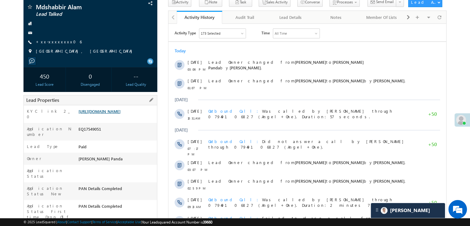
click at [120, 114] on link "https://angelbroking1-pk3em7sa.customui-test.leadsquared.com?leadId=681887a8-b8…" at bounding box center [99, 110] width 42 height 5
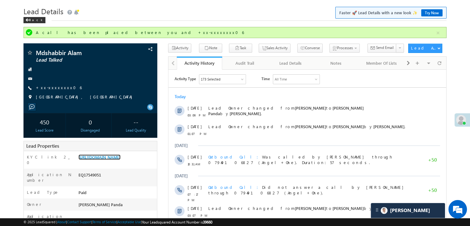
scroll to position [0, 0]
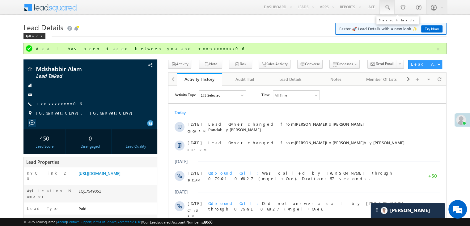
click at [386, 6] on span at bounding box center [387, 7] width 6 height 6
paste input "EQ28120168"
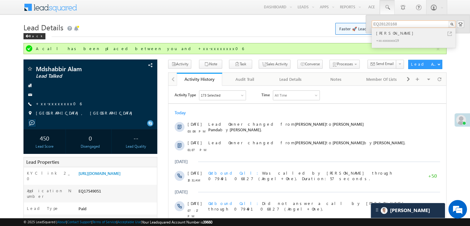
type input "EQ28120168"
click at [389, 32] on div "Lalan Sk" at bounding box center [416, 33] width 83 height 7
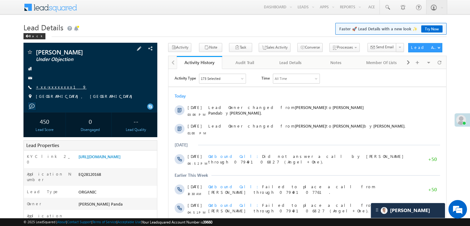
click at [54, 86] on link "+xx-xxxxxxxx19" at bounding box center [61, 86] width 51 height 5
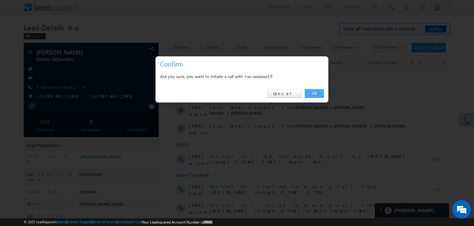
click at [316, 93] on link "OK" at bounding box center [314, 93] width 19 height 9
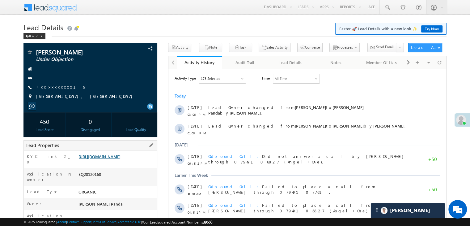
click at [115, 159] on link "https://angelbroking1-pk3em7sa.customui-test.leadsquared.com?leadId=b937356b-9b…" at bounding box center [99, 156] width 42 height 5
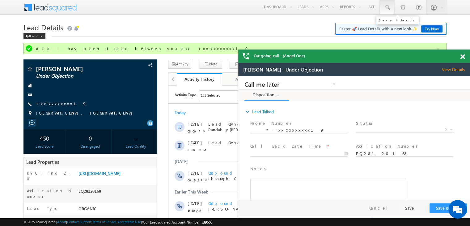
click at [388, 6] on span at bounding box center [387, 7] width 6 height 6
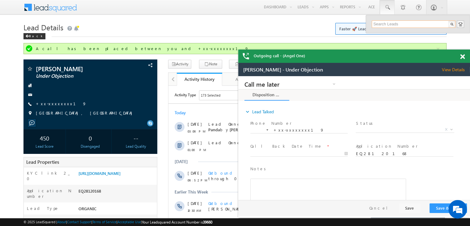
paste input "EQ16329530"
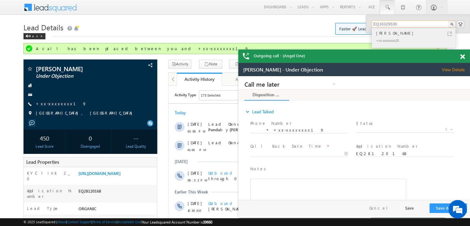
type input "EQ16329530"
click at [381, 33] on div "Sunami raj" at bounding box center [416, 33] width 83 height 7
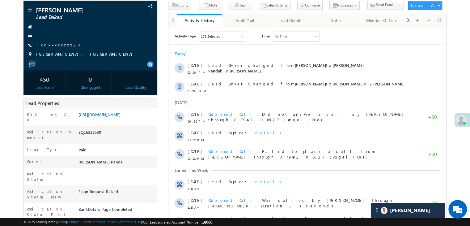
scroll to position [62, 0]
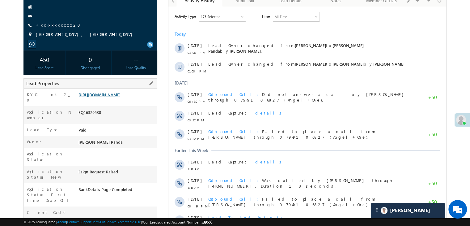
click at [120, 97] on link "[URL][DOMAIN_NAME]" at bounding box center [99, 94] width 42 height 5
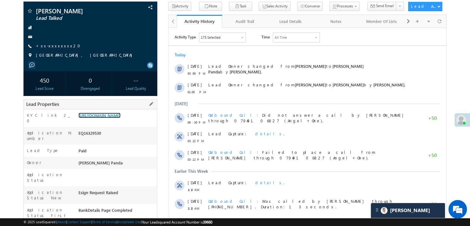
scroll to position [31, 0]
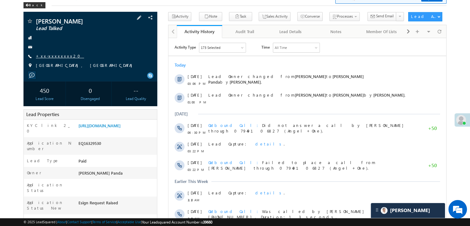
click at [53, 57] on link "+xx-xxxxxxxx20" at bounding box center [60, 55] width 48 height 5
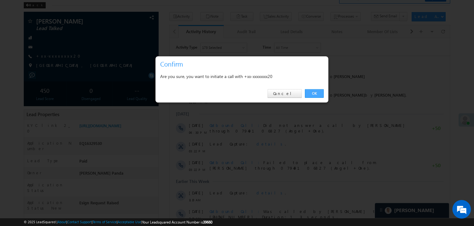
click at [316, 91] on link "OK" at bounding box center [314, 93] width 19 height 9
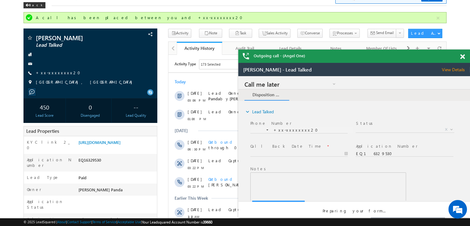
scroll to position [0, 0]
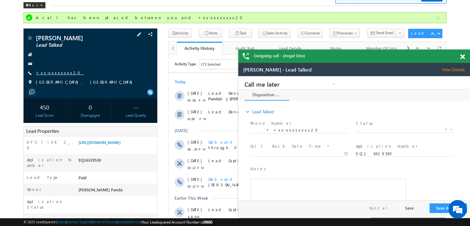
click at [52, 72] on link "+xx-xxxxxxxx20" at bounding box center [60, 72] width 48 height 5
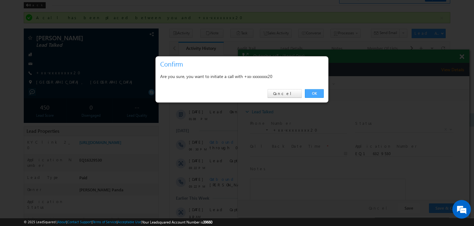
click at [314, 94] on link "OK" at bounding box center [314, 93] width 19 height 9
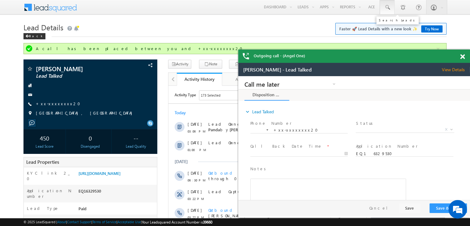
click at [0, 0] on span at bounding box center [0, 0] width 0 height 0
paste input "EQ27933537"
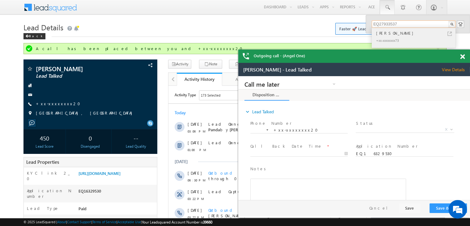
type input "EQ27933537"
click at [386, 33] on div "[PERSON_NAME]" at bounding box center [416, 33] width 83 height 7
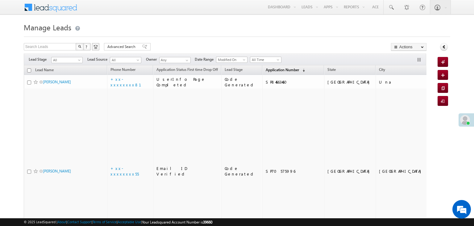
click at [267, 71] on span "Application Number" at bounding box center [282, 69] width 33 height 5
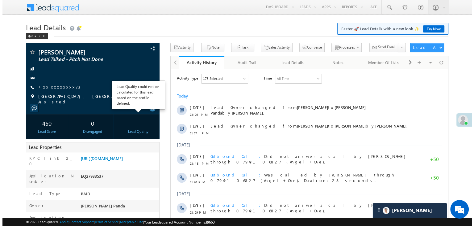
scroll to position [62, 0]
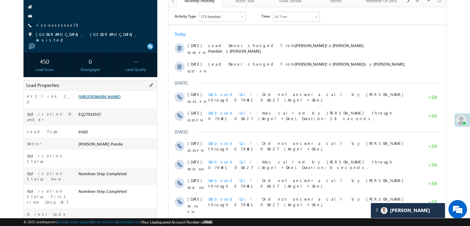
click at [119, 99] on link "[URL][DOMAIN_NAME]" at bounding box center [99, 96] width 42 height 5
click at [50, 25] on link "+xx-xxxxxxxx73" at bounding box center [57, 24] width 42 height 5
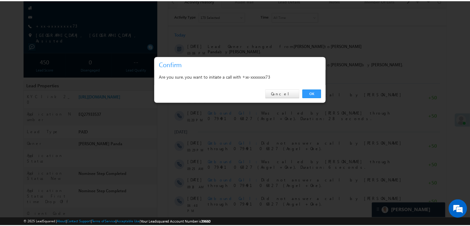
scroll to position [0, 0]
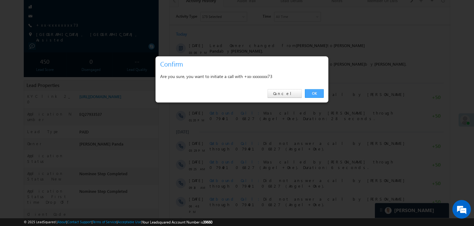
click at [317, 94] on link "OK" at bounding box center [314, 93] width 19 height 9
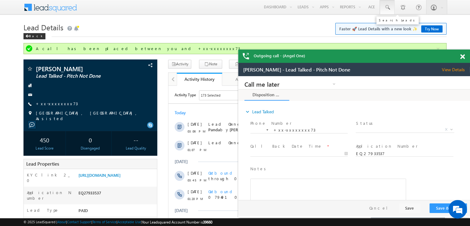
click at [0, 0] on link at bounding box center [0, 0] width 0 height 0
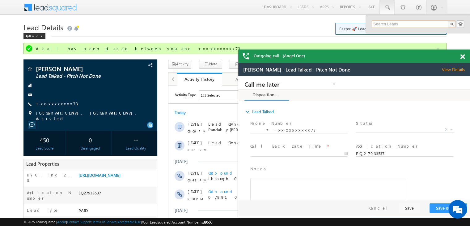
paste input "EQ27888964"
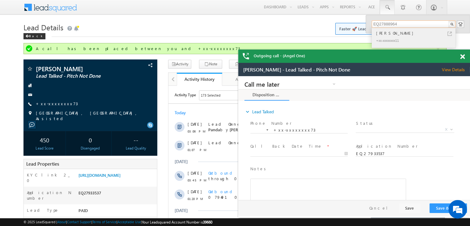
type input "EQ27888964"
click at [380, 33] on div "[PERSON_NAME]" at bounding box center [416, 33] width 83 height 7
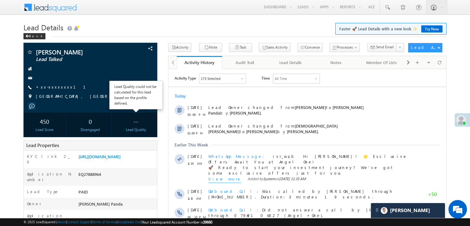
scroll to position [31, 0]
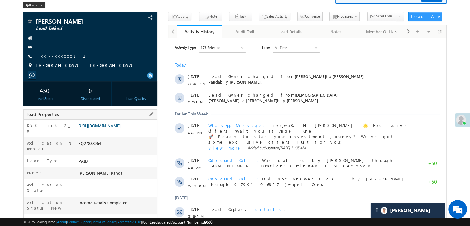
click at [101, 128] on link "[URL][DOMAIN_NAME]" at bounding box center [99, 125] width 42 height 5
click at [54, 56] on link "+xx-xxxxxxxx11" at bounding box center [64, 55] width 57 height 5
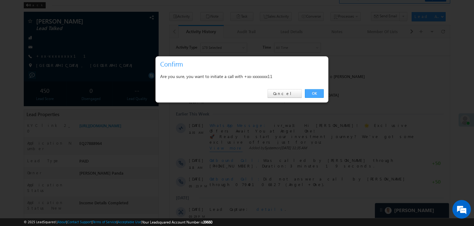
click at [313, 93] on link "OK" at bounding box center [314, 93] width 19 height 9
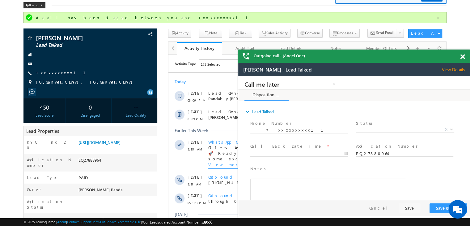
scroll to position [0, 0]
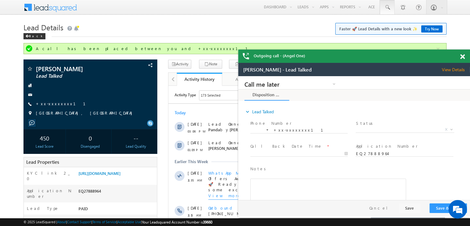
click at [389, 6] on span at bounding box center [387, 7] width 6 height 6
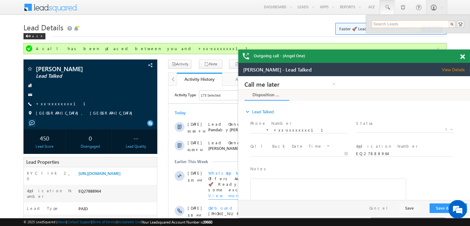
paste input "EQ27272851"
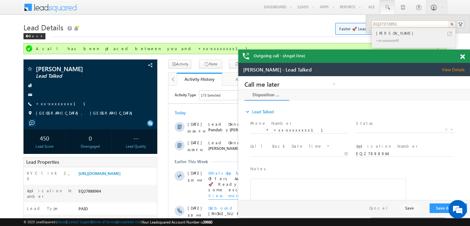
type input "EQ27272851"
click at [384, 33] on div "[PERSON_NAME]" at bounding box center [416, 33] width 83 height 7
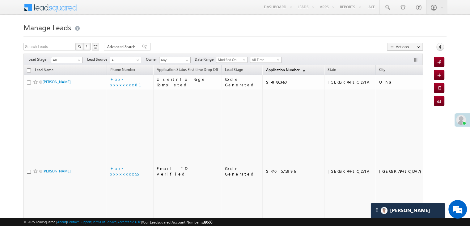
click at [268, 70] on span "Application Number" at bounding box center [282, 69] width 33 height 5
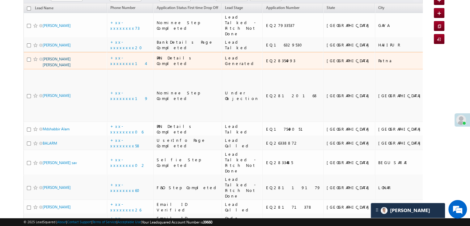
click at [57, 67] on link "[PERSON_NAME] [PERSON_NAME]" at bounding box center [57, 62] width 28 height 11
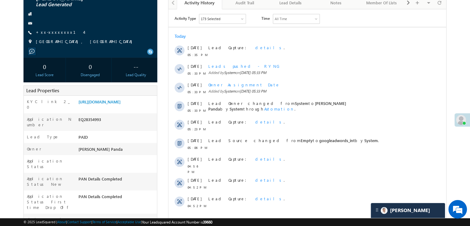
scroll to position [62, 0]
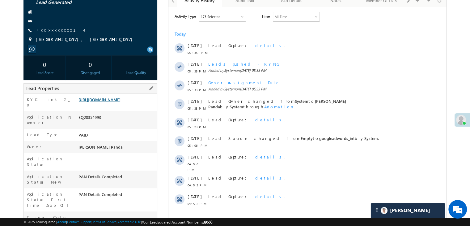
click at [120, 100] on link "[URL][DOMAIN_NAME]" at bounding box center [99, 99] width 42 height 5
click at [56, 27] on link "+xx-xxxxxxxx14" at bounding box center [60, 29] width 48 height 5
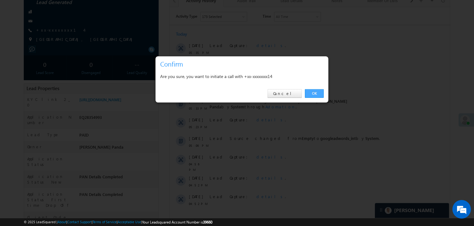
click at [315, 93] on link "OK" at bounding box center [314, 93] width 19 height 9
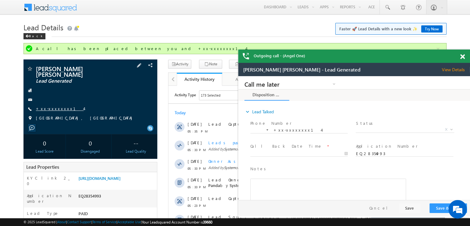
click at [0, 0] on link "+xx-xxxxxxxx14" at bounding box center [0, 0] width 0 height 0
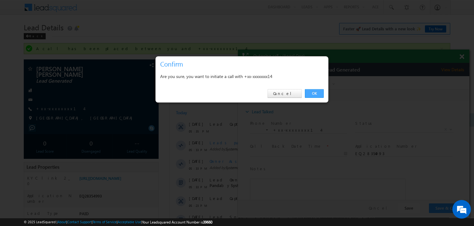
click at [315, 93] on link "OK" at bounding box center [314, 93] width 19 height 9
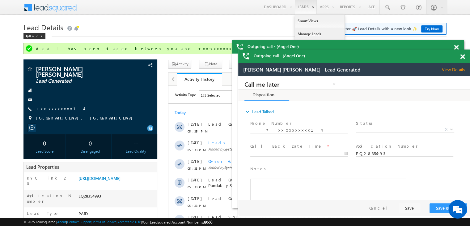
click at [160, 89] on link "Manage Leads" at bounding box center [86, 92] width 148 height 7
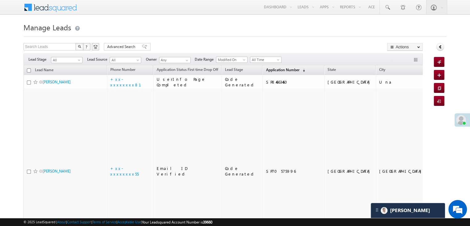
click at [266, 69] on span "Application Number" at bounding box center [282, 69] width 33 height 5
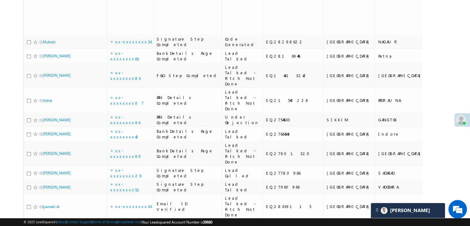
scroll to position [587, 0]
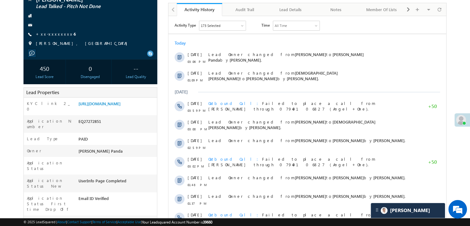
scroll to position [62, 0]
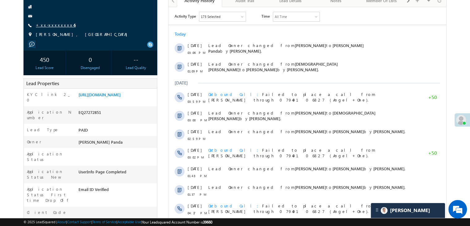
click at [52, 26] on link "+xx-xxxxxxxx45" at bounding box center [56, 24] width 40 height 5
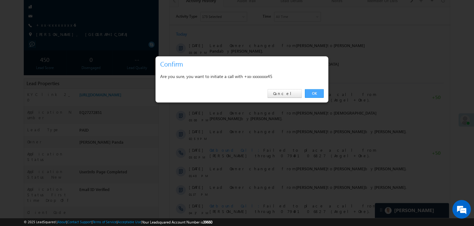
click at [315, 93] on link "OK" at bounding box center [314, 93] width 19 height 9
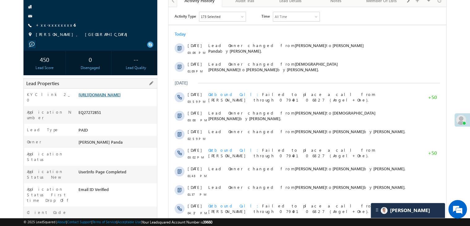
click at [117, 97] on link "[URL][DOMAIN_NAME]" at bounding box center [99, 94] width 42 height 5
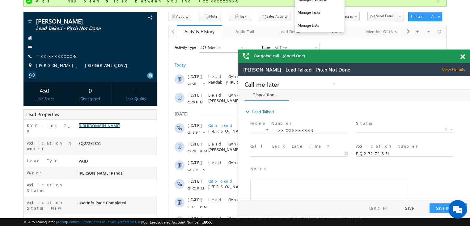
scroll to position [0, 0]
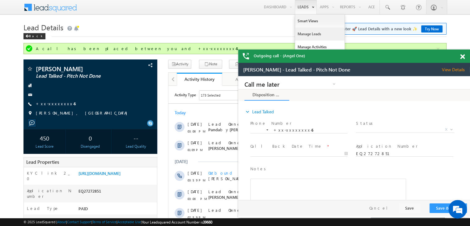
click at [160, 89] on link "Manage Leads" at bounding box center [86, 92] width 148 height 7
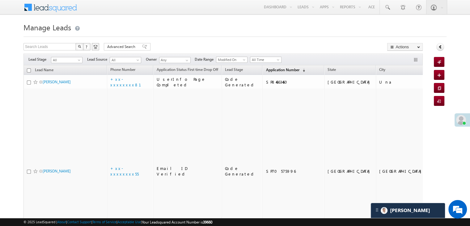
click at [267, 70] on span "Application Number" at bounding box center [282, 69] width 33 height 5
click at [270, 68] on span "Application Number" at bounding box center [282, 69] width 33 height 5
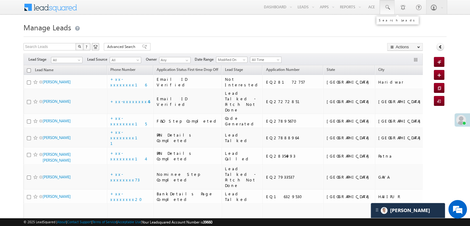
click at [386, 6] on span at bounding box center [387, 7] width 6 height 6
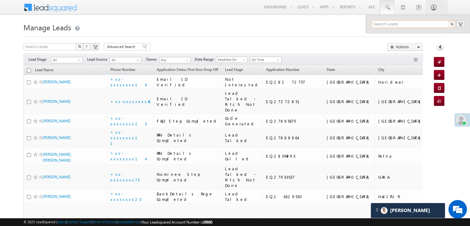
paste input "EQ27894176"
type input "EQ27894176"
click at [381, 33] on div "[PERSON_NAME]" at bounding box center [416, 33] width 83 height 7
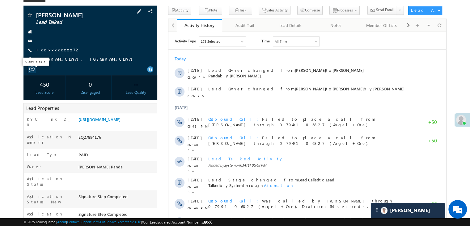
scroll to position [62, 0]
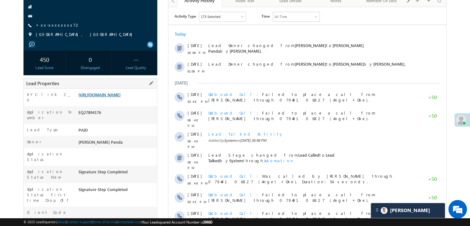
click at [120, 97] on link "[URL][DOMAIN_NAME]" at bounding box center [99, 94] width 42 height 5
click at [49, 24] on link "+xx-xxxxxxxx72" at bounding box center [58, 24] width 44 height 5
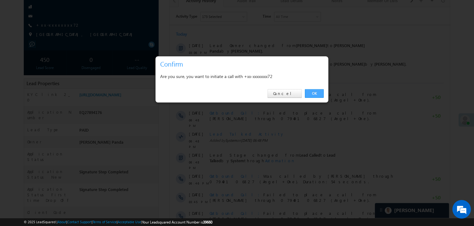
drag, startPoint x: 315, startPoint y: 91, endPoint x: 139, endPoint y: 79, distance: 176.2
click at [315, 91] on link "OK" at bounding box center [314, 93] width 19 height 9
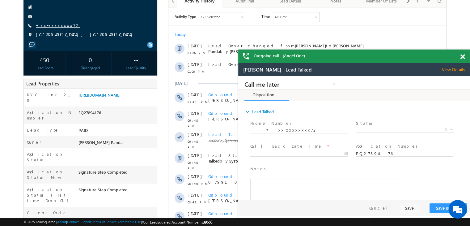
click at [0, 0] on link "+xx-xxxxxxxx72" at bounding box center [0, 0] width 0 height 0
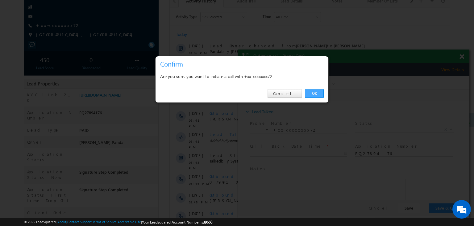
click at [314, 94] on link "OK" at bounding box center [314, 93] width 19 height 9
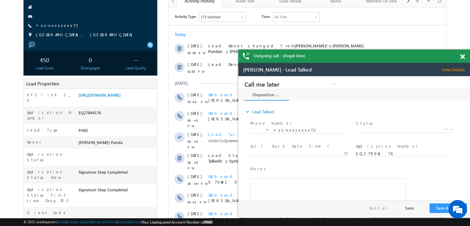
click at [461, 56] on span at bounding box center [462, 56] width 5 height 5
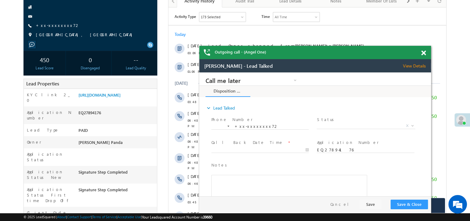
drag, startPoint x: 421, startPoint y: 66, endPoint x: 376, endPoint y: 52, distance: 47.4
click at [377, 52] on div "Outgoing call - (Angel One)" at bounding box center [315, 52] width 232 height 13
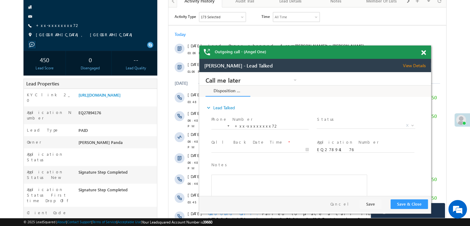
click at [424, 52] on span at bounding box center [423, 52] width 5 height 5
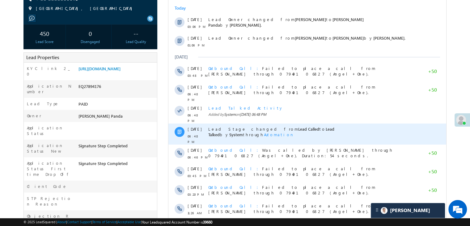
scroll to position [140, 0]
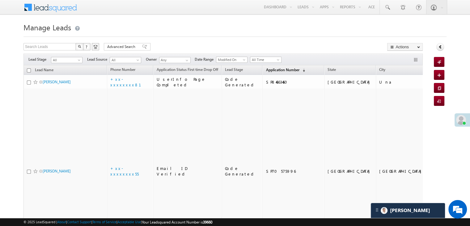
click at [272, 71] on span "Application Number" at bounding box center [282, 69] width 33 height 5
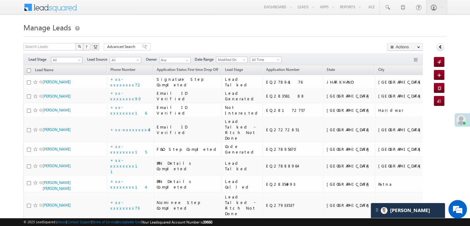
click at [78, 61] on span at bounding box center [79, 61] width 5 height 5
click at [69, 70] on link "Lead Generated" at bounding box center [66, 73] width 31 height 6
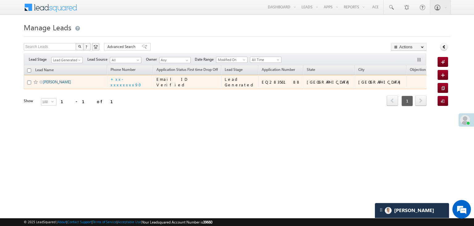
click at [57, 84] on link "[PERSON_NAME]" at bounding box center [57, 81] width 28 height 5
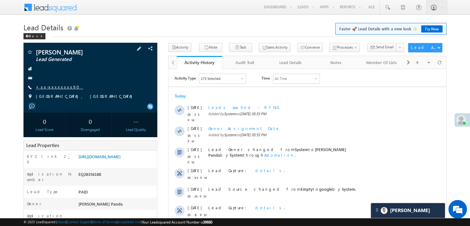
click at [57, 86] on link "+xx-xxxxxxxx90" at bounding box center [59, 86] width 47 height 5
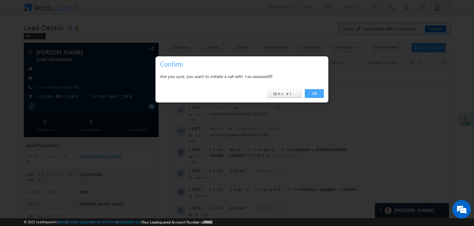
click at [314, 91] on link "OK" at bounding box center [314, 93] width 19 height 9
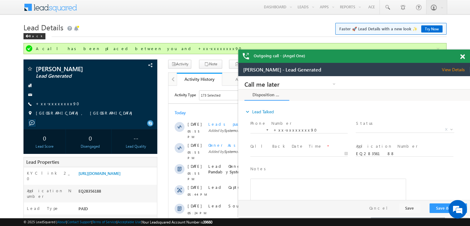
click at [461, 56] on span at bounding box center [462, 56] width 5 height 5
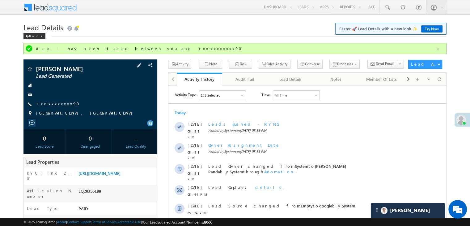
scroll to position [62, 0]
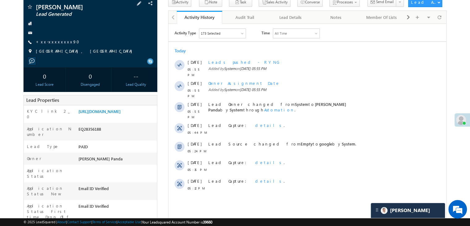
click at [59, 44] on span "+xx-xxxxxxxx90" at bounding box center [59, 42] width 47 height 6
click at [49, 41] on link "+xx-xxxxxxxx90" at bounding box center [59, 41] width 47 height 5
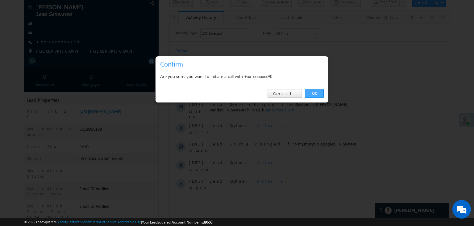
drag, startPoint x: 315, startPoint y: 91, endPoint x: 146, endPoint y: 66, distance: 170.8
click at [315, 91] on link "OK" at bounding box center [314, 93] width 19 height 9
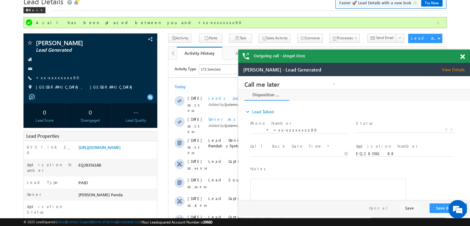
scroll to position [0, 0]
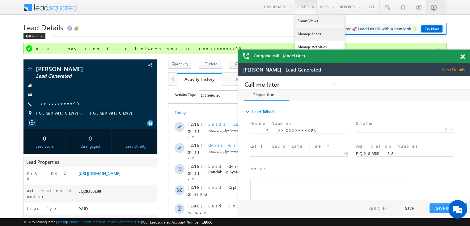
click at [160, 89] on link "Manage Leads" at bounding box center [86, 92] width 148 height 7
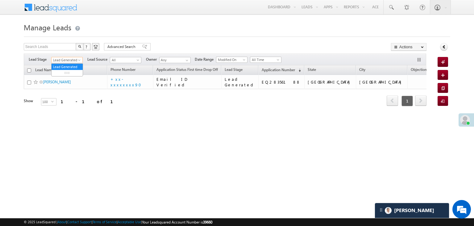
click at [81, 60] on span at bounding box center [80, 61] width 5 height 5
click at [65, 69] on link "All" at bounding box center [67, 67] width 31 height 6
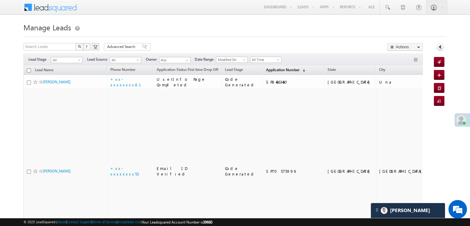
click at [266, 72] on span "Application Number" at bounding box center [282, 69] width 33 height 5
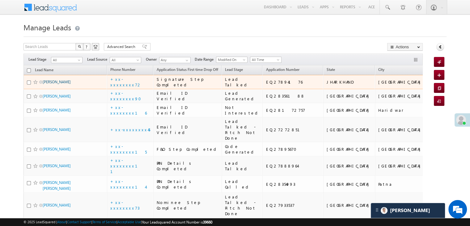
click at [59, 84] on link "[PERSON_NAME]" at bounding box center [57, 81] width 28 height 5
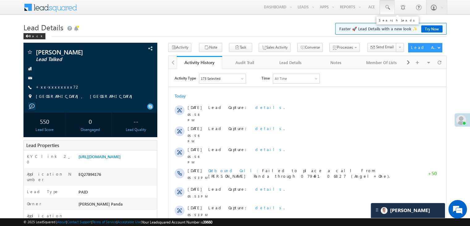
click at [386, 6] on span at bounding box center [387, 7] width 6 height 6
paste input "EQ22795818"
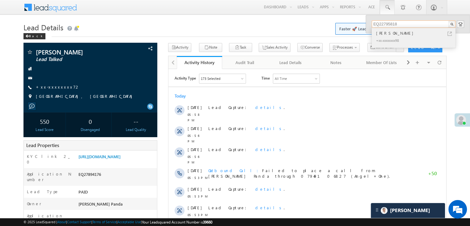
type input "EQ22795818"
click at [381, 34] on div "Nihal kahar" at bounding box center [416, 33] width 83 height 7
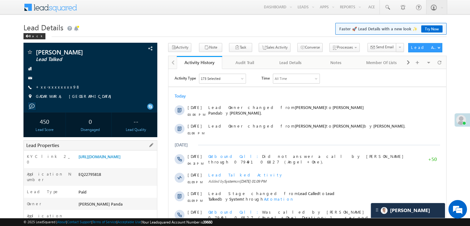
scroll to position [93, 0]
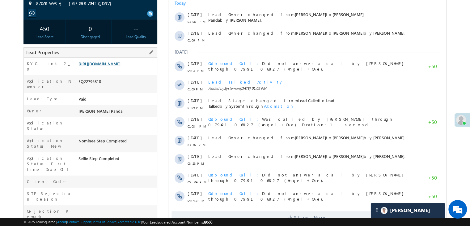
click at [120, 66] on link "[URL][DOMAIN_NAME]" at bounding box center [99, 63] width 42 height 5
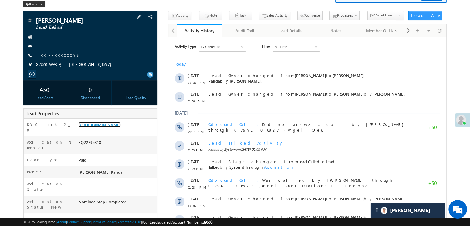
scroll to position [31, 0]
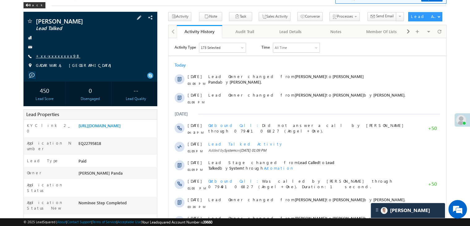
click at [53, 58] on link "+xx-xxxxxxxx98" at bounding box center [58, 55] width 44 height 5
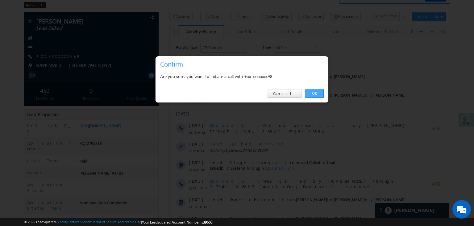
click at [317, 92] on link "OK" at bounding box center [314, 93] width 19 height 9
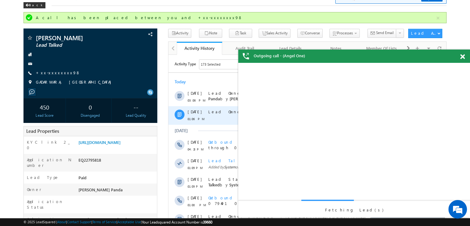
scroll to position [0, 0]
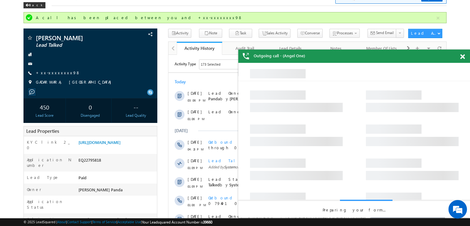
click at [459, 56] on div "Outgoing call - (Angel One)" at bounding box center [354, 55] width 232 height 13
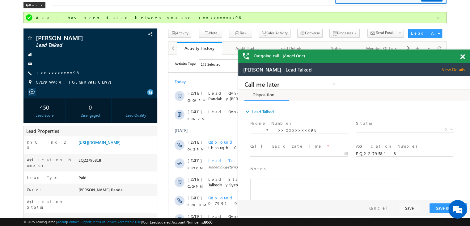
click at [462, 57] on span at bounding box center [462, 56] width 5 height 5
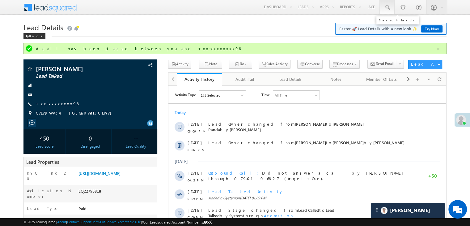
click at [388, 4] on span at bounding box center [387, 7] width 6 height 6
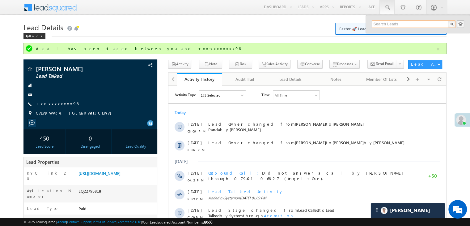
paste input "EQ27767583"
type input "EQ27767583"
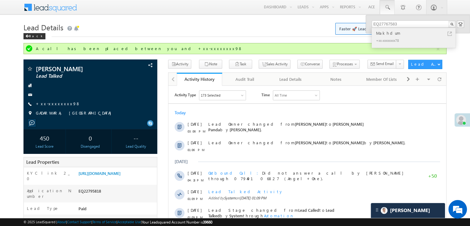
click at [381, 34] on div "Makhdum" at bounding box center [416, 33] width 83 height 7
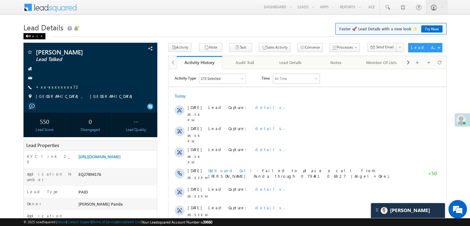
click at [32, 35] on div "Back" at bounding box center [34, 36] width 22 height 6
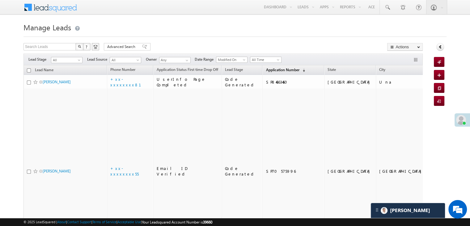
click at [266, 69] on span "Application Number" at bounding box center [282, 69] width 33 height 5
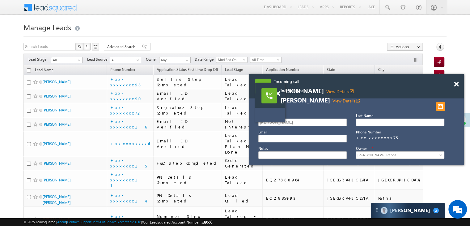
click at [335, 99] on link "View Details open_in_new" at bounding box center [346, 101] width 28 height 6
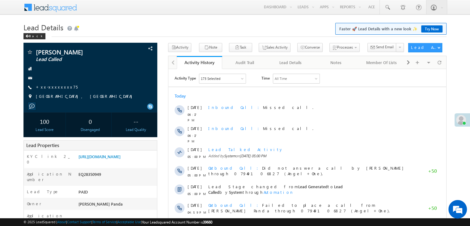
scroll to position [62, 0]
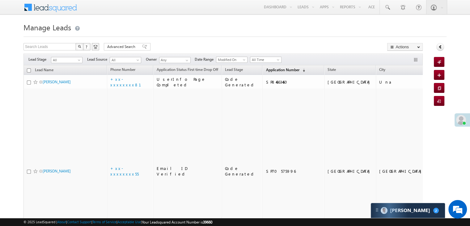
click at [266, 70] on span "Application Number" at bounding box center [282, 69] width 33 height 5
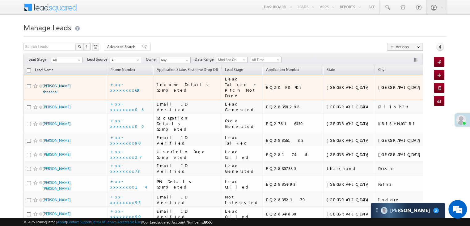
click at [62, 91] on link "Damor Hiteshbhai shnabhai" at bounding box center [57, 88] width 28 height 11
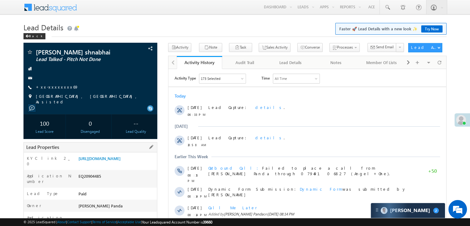
scroll to position [62, 0]
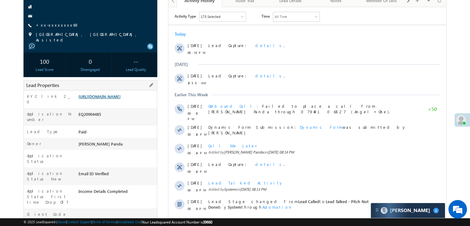
click at [118, 99] on link "[URL][DOMAIN_NAME]" at bounding box center [99, 96] width 42 height 5
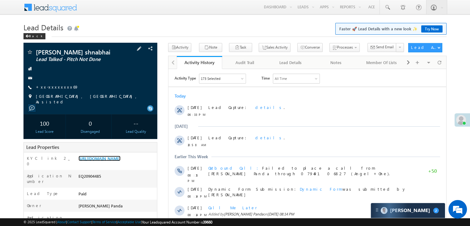
scroll to position [31, 0]
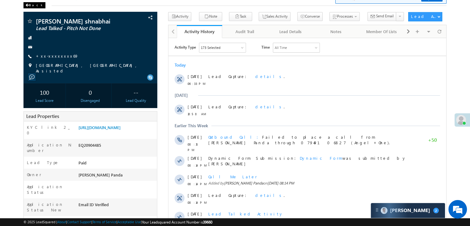
click at [27, 5] on span at bounding box center [27, 5] width 4 height 3
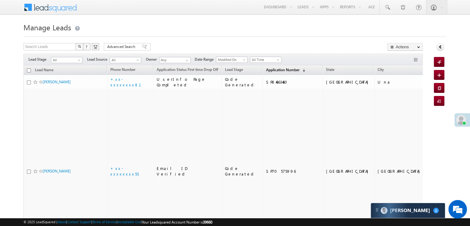
click at [274, 71] on span "Application Number" at bounding box center [282, 69] width 33 height 5
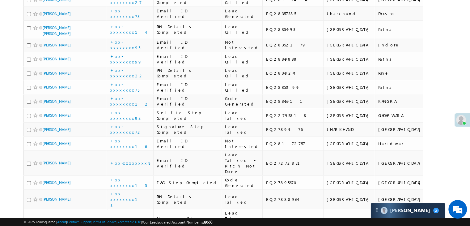
click at [458, 114] on div at bounding box center [461, 119] width 15 height 13
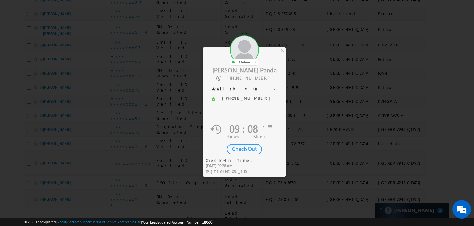
click at [241, 148] on div "Check-Out" at bounding box center [244, 149] width 35 height 11
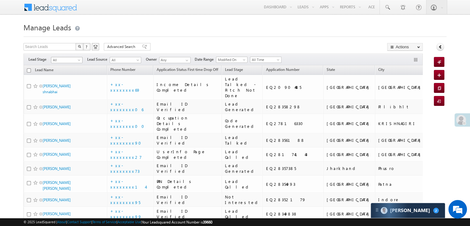
click at [79, 61] on span at bounding box center [79, 61] width 5 height 5
click at [68, 76] on link "Lead Generated" at bounding box center [66, 73] width 31 height 6
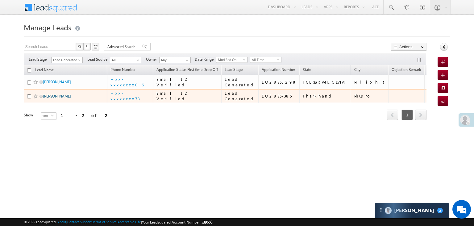
click at [53, 98] on link "Venktesan karunakaran" at bounding box center [57, 96] width 28 height 5
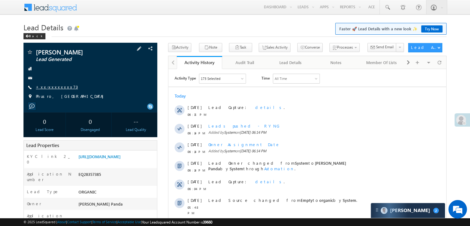
click at [52, 88] on link "+xx-xxxxxxxx73" at bounding box center [57, 86] width 42 height 5
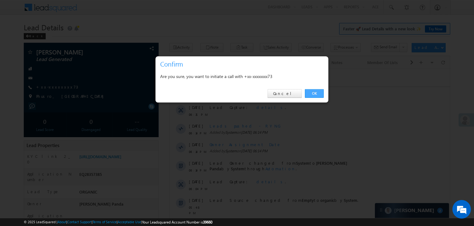
click at [314, 91] on link "OK" at bounding box center [314, 93] width 19 height 9
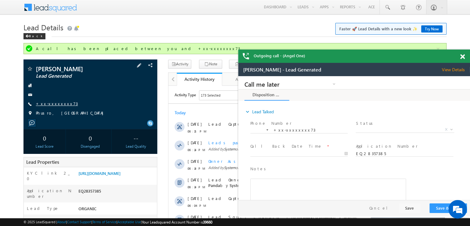
click at [0, 0] on link "+xx-xxxxxxxx73" at bounding box center [0, 0] width 0 height 0
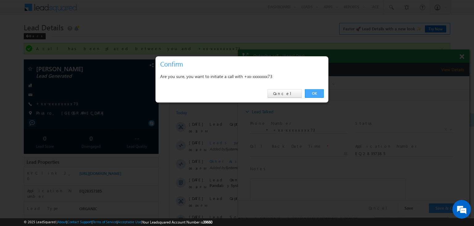
click at [317, 92] on link "OK" at bounding box center [314, 93] width 19 height 9
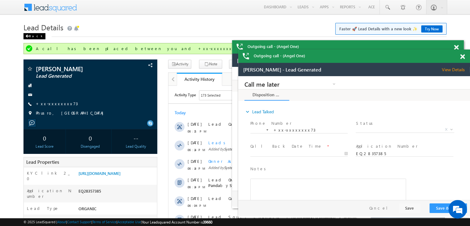
click at [31, 34] on div "Back" at bounding box center [34, 36] width 22 height 6
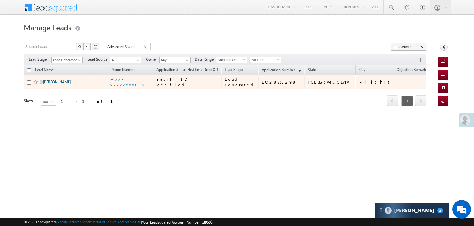
click at [48, 84] on link "[PERSON_NAME]" at bounding box center [57, 81] width 28 height 5
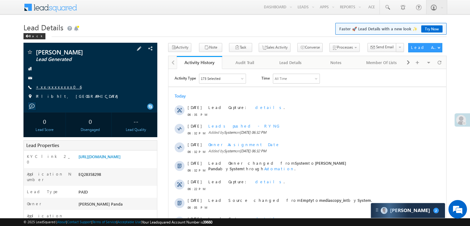
click at [51, 86] on link "+xx-xxxxxxxx06" at bounding box center [59, 86] width 46 height 5
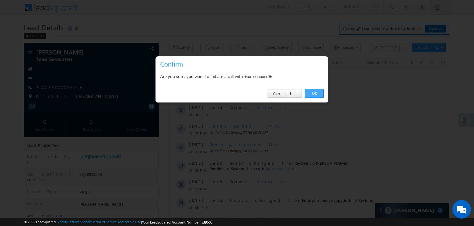
click at [316, 95] on link "OK" at bounding box center [314, 93] width 19 height 9
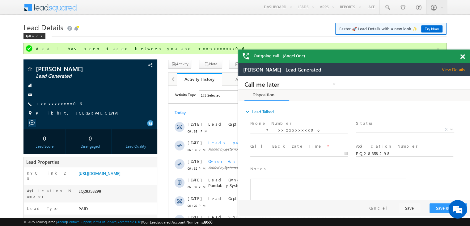
click at [461, 57] on span at bounding box center [462, 56] width 5 height 5
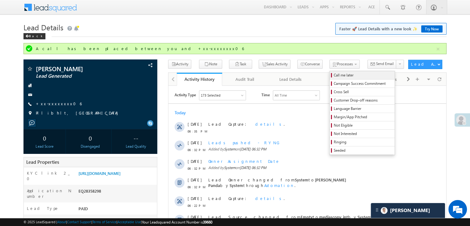
click at [334, 76] on span "Call me later" at bounding box center [363, 75] width 59 height 6
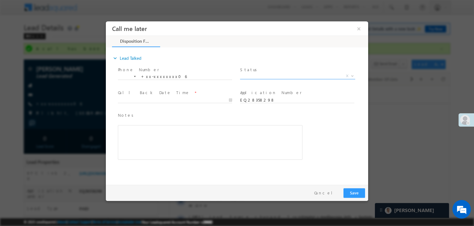
click at [303, 75] on span "X" at bounding box center [297, 76] width 115 height 6
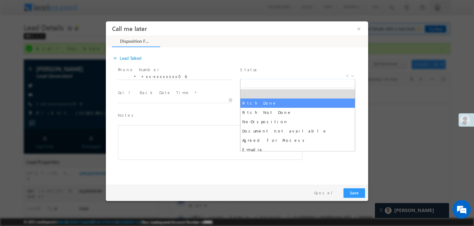
select select "Pitch Done"
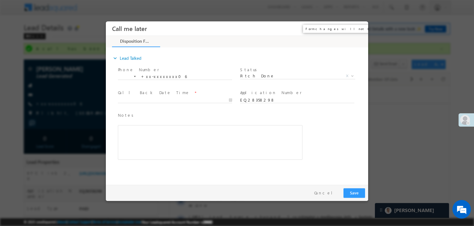
click at [359, 30] on button "×" at bounding box center [359, 28] width 11 height 11
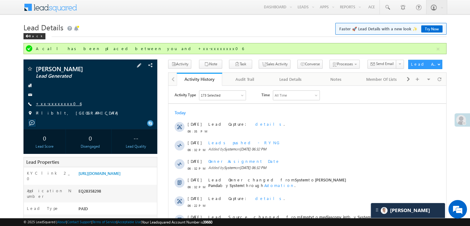
click at [53, 104] on link "+xx-xxxxxxxx06" at bounding box center [59, 103] width 46 height 5
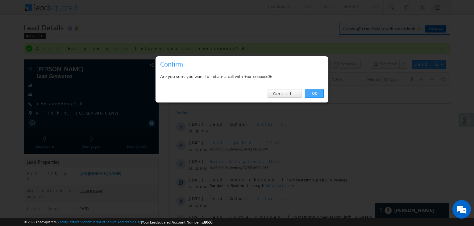
click at [313, 92] on link "OK" at bounding box center [314, 93] width 19 height 9
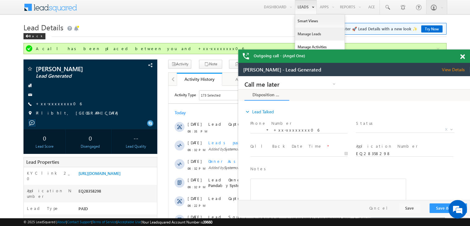
click at [160, 89] on link "Manage Leads" at bounding box center [86, 92] width 148 height 7
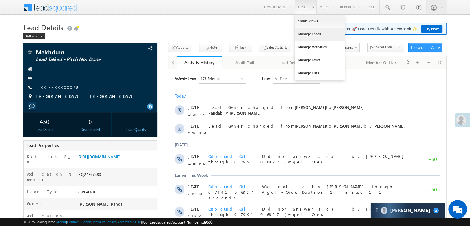
click at [308, 32] on link "Manage Leads" at bounding box center [319, 33] width 49 height 13
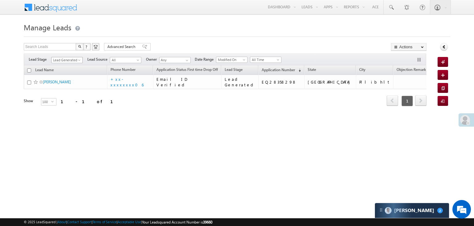
click at [79, 58] on span "Lead Generated" at bounding box center [66, 60] width 29 height 6
click at [63, 66] on link "All" at bounding box center [67, 67] width 31 height 6
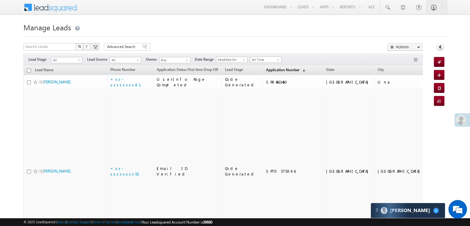
click at [269, 70] on span "Application Number" at bounding box center [282, 69] width 33 height 5
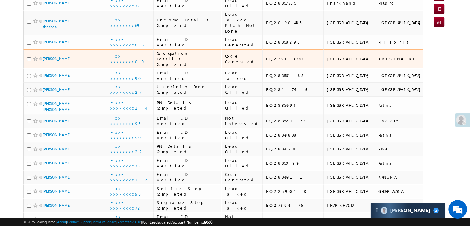
scroll to position [93, 0]
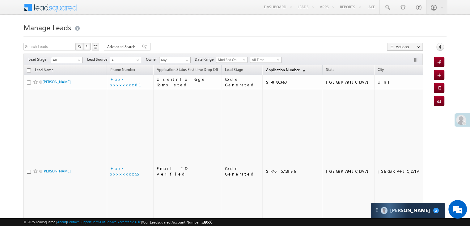
click at [276, 71] on span "Application Number" at bounding box center [282, 69] width 33 height 5
click at [264, 66] on link "Application Number (sorted descending)" at bounding box center [285, 70] width 45 height 8
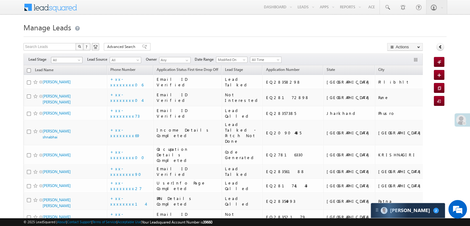
click at [78, 62] on span at bounding box center [79, 61] width 5 height 5
click at [70, 72] on link "Lead Generated" at bounding box center [66, 73] width 31 height 6
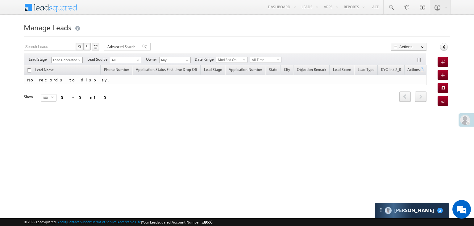
click at [75, 61] on span "Lead Generated" at bounding box center [66, 60] width 29 height 6
click at [67, 67] on link "All" at bounding box center [67, 67] width 31 height 6
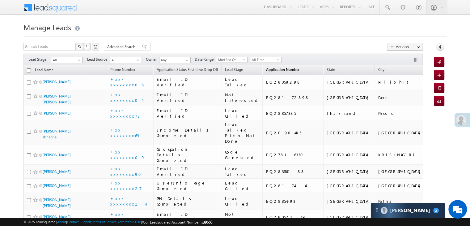
click at [266, 68] on span "Application Number" at bounding box center [282, 69] width 33 height 5
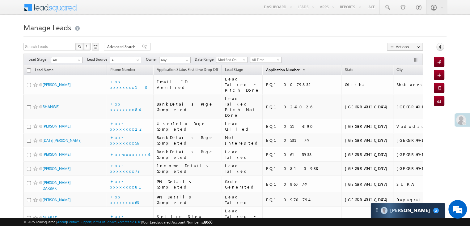
click at [266, 68] on span "Application Number" at bounding box center [282, 69] width 33 height 5
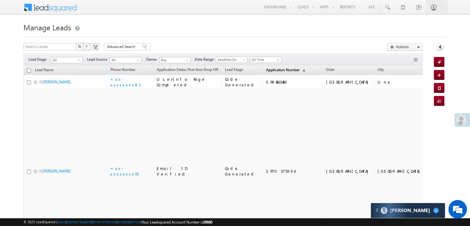
click at [270, 71] on span "Application Number" at bounding box center [282, 69] width 33 height 5
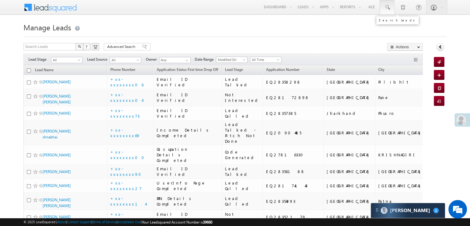
click at [388, 5] on span at bounding box center [387, 7] width 6 height 6
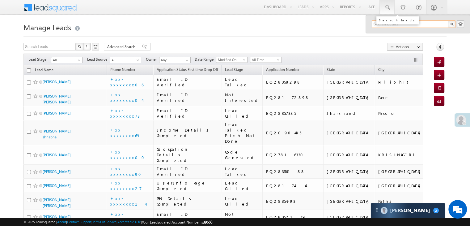
paste input "EQ28045085"
type input "EQ28045085"
click at [383, 34] on div "Manalisha das" at bounding box center [416, 33] width 83 height 7
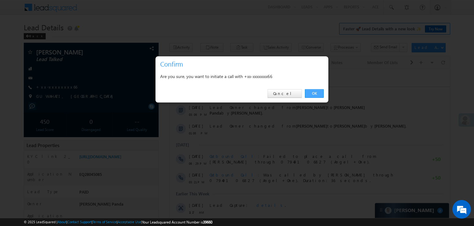
drag, startPoint x: 314, startPoint y: 92, endPoint x: 140, endPoint y: 26, distance: 186.2
click at [314, 92] on link "OK" at bounding box center [314, 93] width 19 height 9
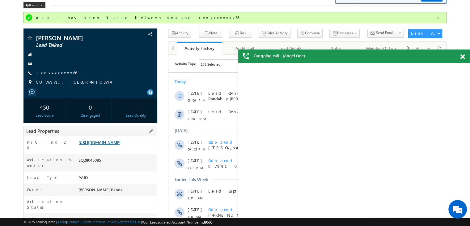
click at [108, 143] on link "[URL][DOMAIN_NAME]" at bounding box center [99, 141] width 42 height 5
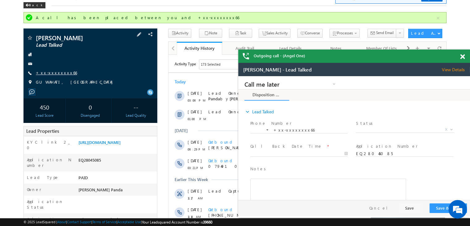
click at [0, 0] on link "+xx-xxxxxxxx66" at bounding box center [0, 0] width 0 height 0
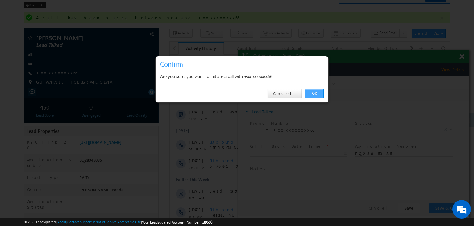
click at [312, 93] on link "OK" at bounding box center [314, 93] width 19 height 9
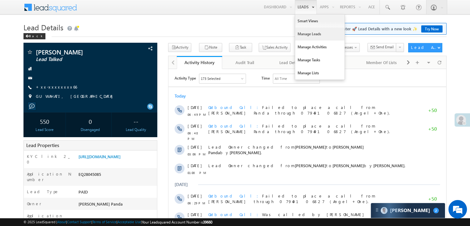
click at [303, 34] on link "Manage Leads" at bounding box center [319, 33] width 49 height 13
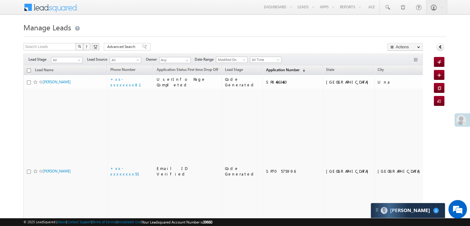
click at [266, 70] on span "Application Number" at bounding box center [282, 69] width 33 height 5
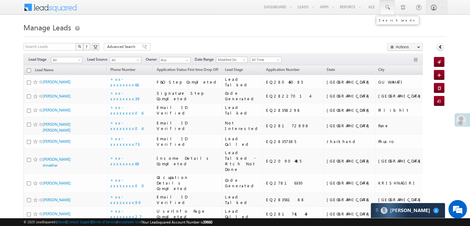
click at [387, 6] on span at bounding box center [387, 7] width 6 height 6
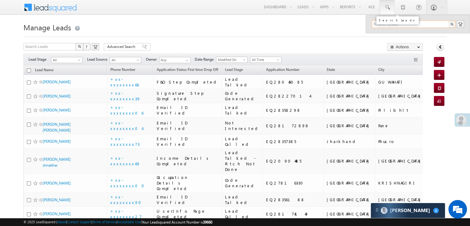
paste input "EQ26563879"
type input "EQ26563879"
click at [386, 33] on div "[PERSON_NAME]" at bounding box center [416, 33] width 83 height 7
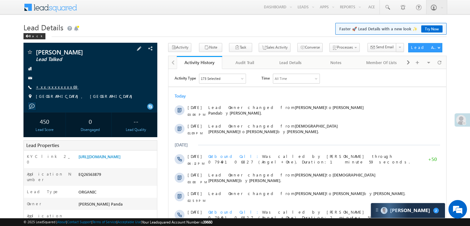
click at [53, 86] on link "+xx-xxxxxxxx69" at bounding box center [57, 86] width 43 height 5
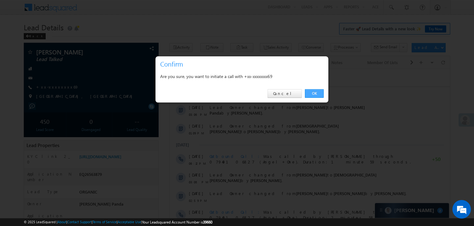
click at [316, 93] on link "OK" at bounding box center [314, 93] width 19 height 9
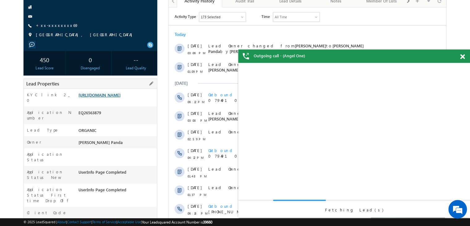
click at [108, 97] on link "[URL][DOMAIN_NAME]" at bounding box center [99, 94] width 42 height 5
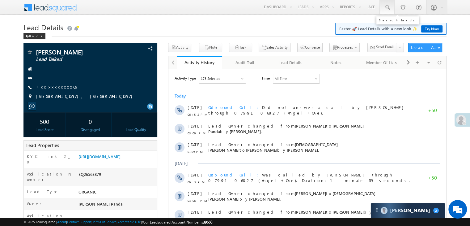
click at [386, 6] on span at bounding box center [387, 7] width 6 height 6
paste input "EQ27802674"
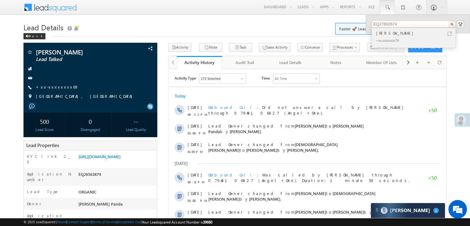
type input "EQ27802674"
click at [386, 33] on div "[PERSON_NAME]" at bounding box center [416, 33] width 83 height 7
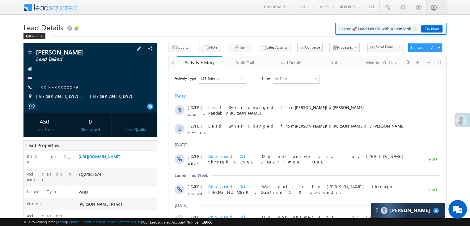
click at [54, 87] on link "+xx-xxxxxxxx79" at bounding box center [57, 86] width 43 height 5
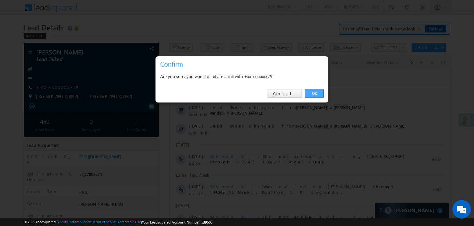
drag, startPoint x: 314, startPoint y: 93, endPoint x: 137, endPoint y: 24, distance: 189.8
click at [314, 93] on link "OK" at bounding box center [314, 93] width 19 height 9
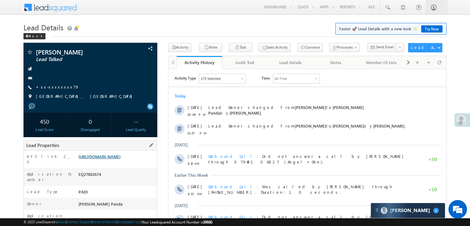
click at [105, 159] on link "[URL][DOMAIN_NAME]" at bounding box center [99, 156] width 42 height 5
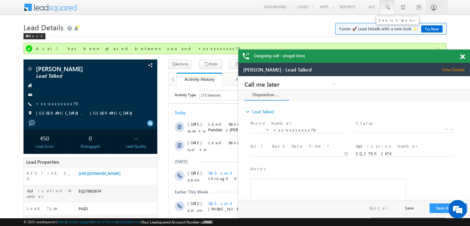
click at [389, 6] on span at bounding box center [387, 7] width 6 height 6
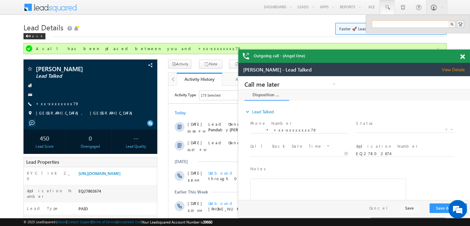
click at [386, 23] on input "text" at bounding box center [414, 23] width 84 height 7
paste input "EQ28117692"
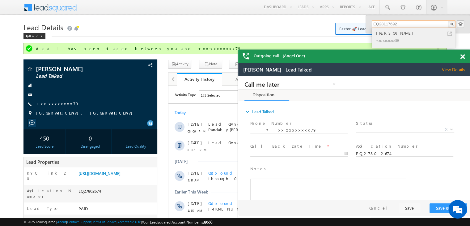
type input "EQ28117692"
click at [379, 32] on div "jahruddin" at bounding box center [416, 33] width 83 height 7
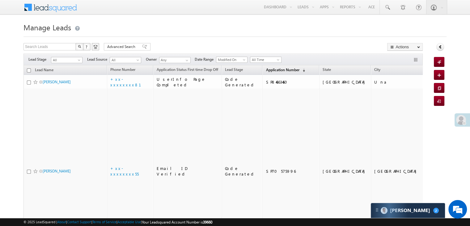
click at [272, 71] on span "Application Number" at bounding box center [282, 69] width 33 height 5
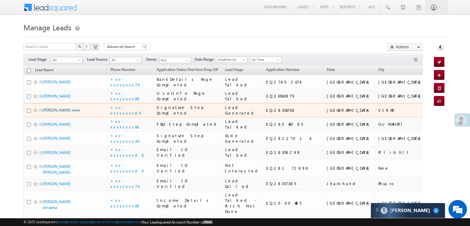
click at [61, 112] on link "[PERSON_NAME] more" at bounding box center [61, 110] width 37 height 5
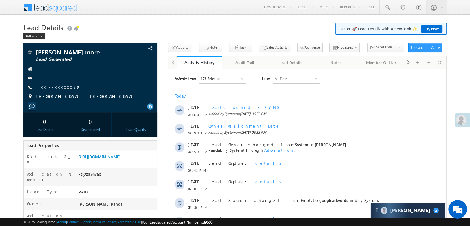
scroll to position [31, 0]
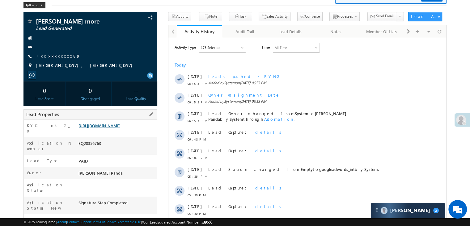
click at [120, 128] on link "[URL][DOMAIN_NAME]" at bounding box center [99, 125] width 42 height 5
click at [50, 57] on link "+xx-xxxxxxxx89" at bounding box center [58, 55] width 44 height 5
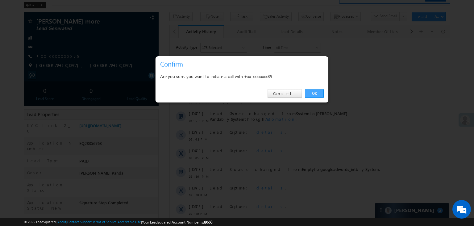
click at [314, 92] on link "OK" at bounding box center [314, 93] width 19 height 9
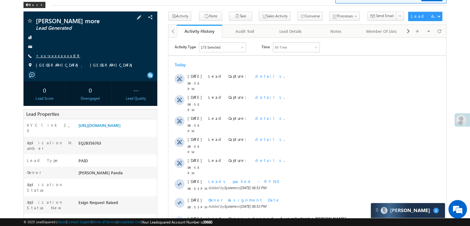
scroll to position [31, 0]
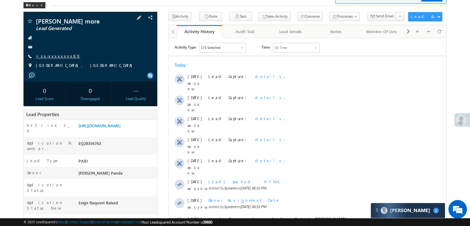
click at [54, 55] on link "+xx-xxxxxxxx89" at bounding box center [58, 55] width 44 height 5
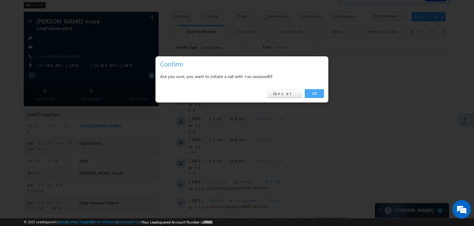
click at [315, 91] on link "OK" at bounding box center [314, 93] width 19 height 9
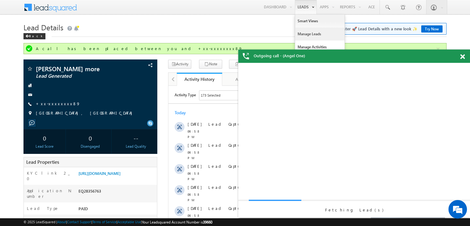
scroll to position [0, 0]
click at [306, 35] on link "Manage Leads" at bounding box center [319, 33] width 49 height 13
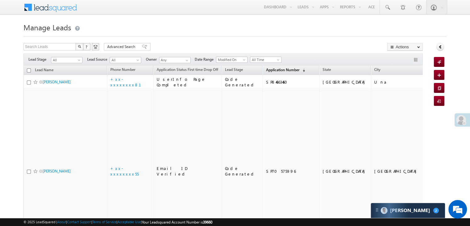
click at [272, 68] on span "Application Number" at bounding box center [282, 69] width 33 height 5
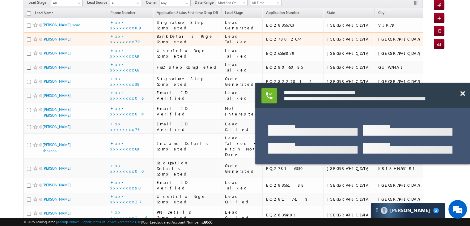
scroll to position [93, 0]
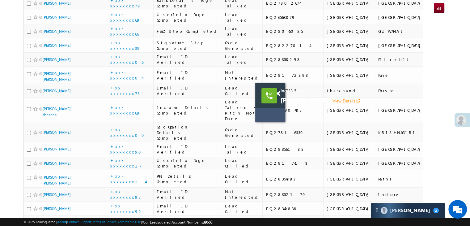
click at [332, 100] on link "View Details open_in_new" at bounding box center [346, 101] width 28 height 6
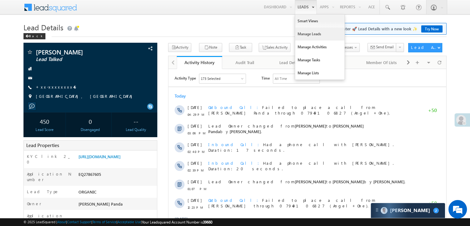
click at [302, 31] on link "Manage Leads" at bounding box center [319, 33] width 49 height 13
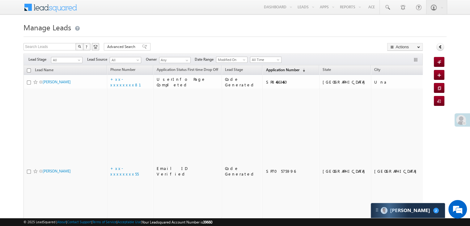
click at [267, 68] on span "Application Number" at bounding box center [282, 69] width 33 height 5
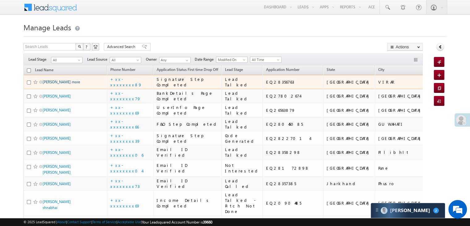
click at [59, 84] on link "[PERSON_NAME] more" at bounding box center [61, 81] width 37 height 5
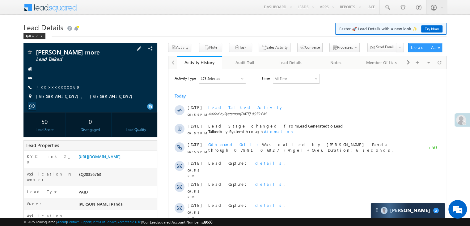
click at [57, 88] on link "+xx-xxxxxxxx89" at bounding box center [58, 86] width 44 height 5
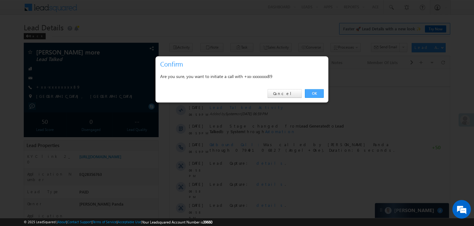
click at [313, 92] on link "OK" at bounding box center [314, 93] width 19 height 9
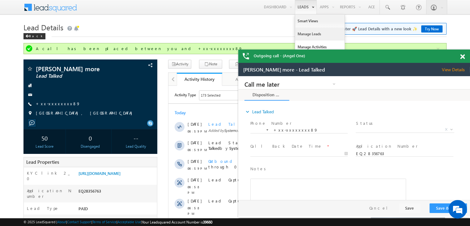
click at [160, 89] on link "Manage Leads" at bounding box center [86, 92] width 148 height 7
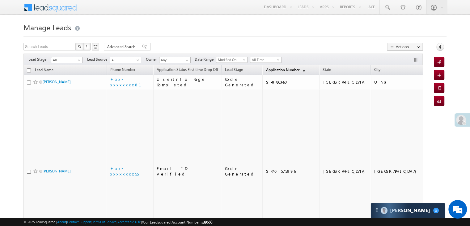
click at [271, 67] on span "Application Number" at bounding box center [282, 69] width 33 height 5
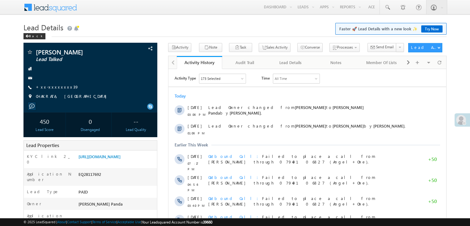
click at [53, 87] on link "+xx-xxxxxxxx39" at bounding box center [57, 86] width 43 height 5
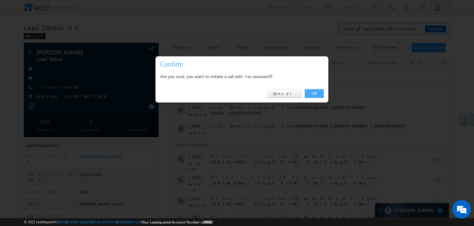
click at [315, 94] on link "OK" at bounding box center [314, 93] width 19 height 9
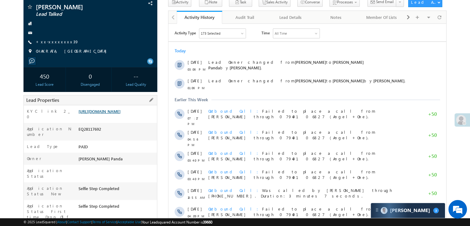
scroll to position [78, 0]
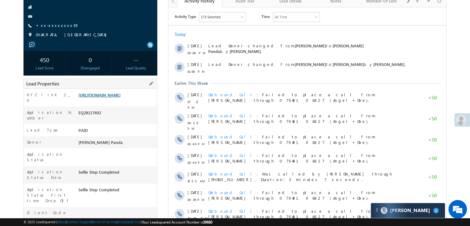
click at [116, 97] on link "[URL][DOMAIN_NAME]" at bounding box center [99, 94] width 42 height 5
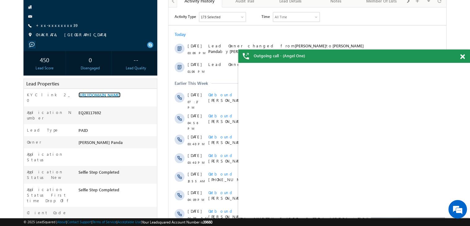
click at [462, 57] on span at bounding box center [462, 56] width 5 height 5
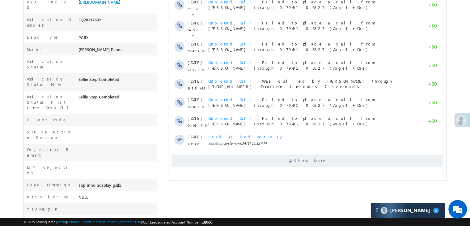
scroll to position [16, 0]
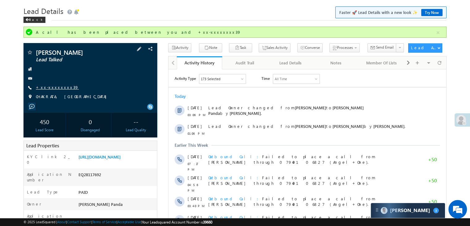
click at [49, 86] on link "+xx-xxxxxxxx39" at bounding box center [57, 86] width 43 height 5
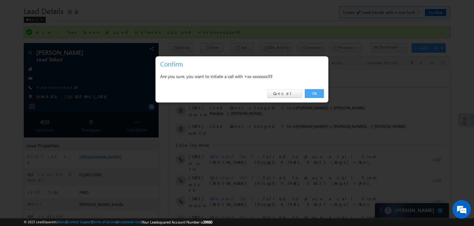
click at [314, 91] on link "OK" at bounding box center [314, 93] width 19 height 9
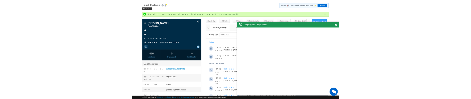
scroll to position [0, 0]
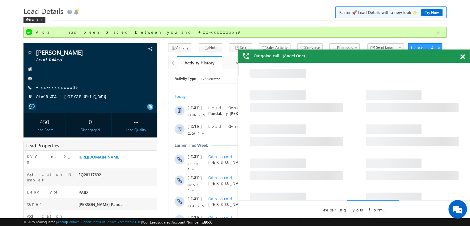
click at [461, 54] on span at bounding box center [462, 56] width 5 height 5
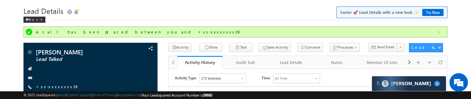
click at [288, 7] on h1 "Lead Details Faster 🚀 Lead Details with a new look ✨ Try Now" at bounding box center [235, 10] width 424 height 12
click at [292, 4] on h1 "Lead Details Faster 🚀 Lead Details with a new look ✨ Try Now" at bounding box center [235, 10] width 424 height 12
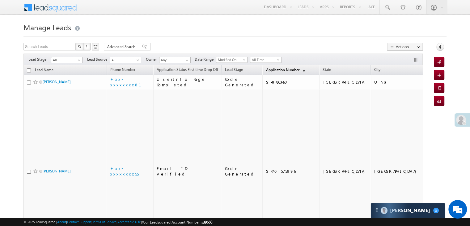
click at [263, 66] on link "Application Number (sorted descending)" at bounding box center [285, 70] width 45 height 8
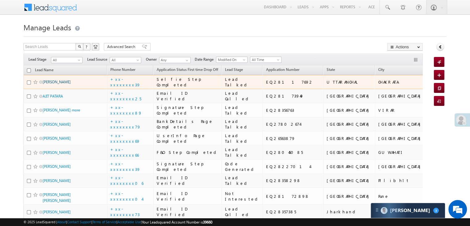
click at [54, 84] on link "jahruddin" at bounding box center [57, 81] width 28 height 5
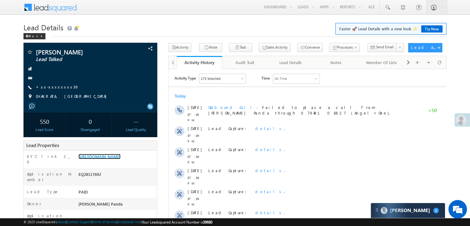
click at [116, 159] on link "[URL][DOMAIN_NAME]" at bounding box center [99, 156] width 42 height 5
click at [388, 9] on span at bounding box center [387, 7] width 6 height 6
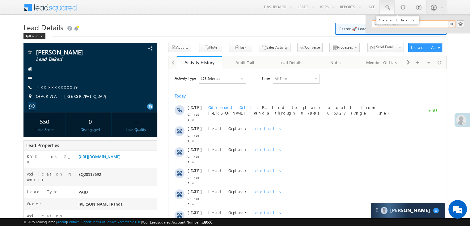
paste input "EQ27767583"
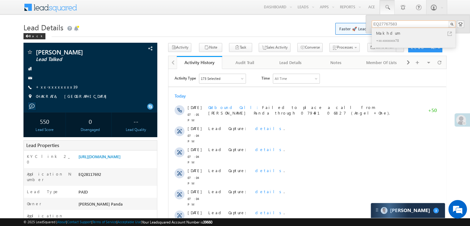
type input "EQ27767583"
click at [384, 34] on div "Makhdum" at bounding box center [416, 33] width 83 height 7
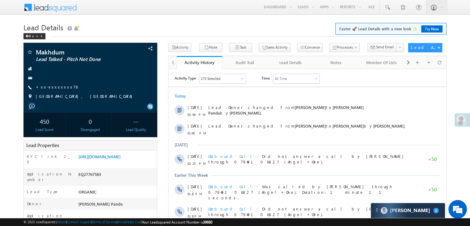
click at [60, 89] on link "+xx-xxxxxxxx78" at bounding box center [58, 86] width 44 height 5
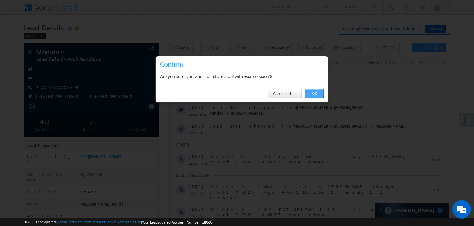
click at [312, 92] on link "OK" at bounding box center [314, 93] width 19 height 9
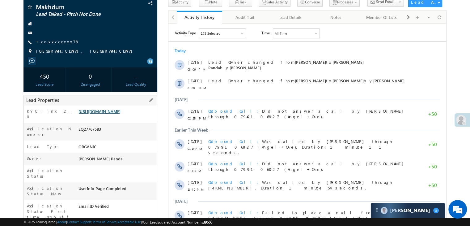
scroll to position [78, 0]
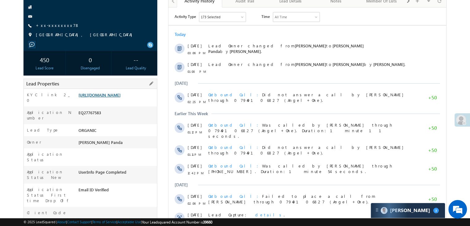
click at [120, 97] on link "https://angelbroking1-pk3em7sa.customui-test.leadsquared.com?leadId=e5bc3705-3b…" at bounding box center [99, 94] width 42 height 5
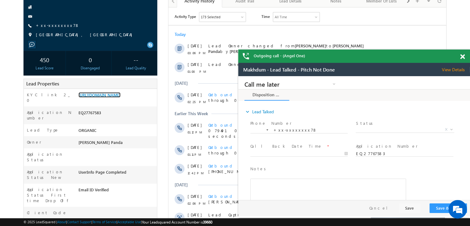
scroll to position [0, 0]
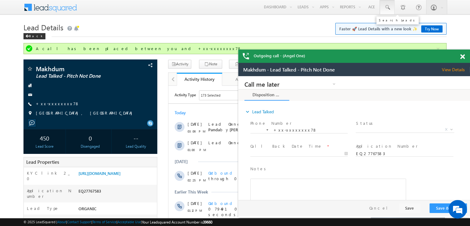
click at [388, 8] on span at bounding box center [387, 7] width 6 height 6
paste input "EQ10615938"
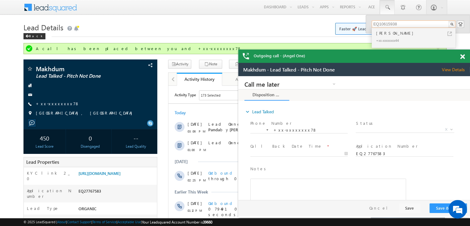
type input "EQ10615938"
click at [386, 33] on div "NISHA RAJPOOT" at bounding box center [416, 33] width 83 height 7
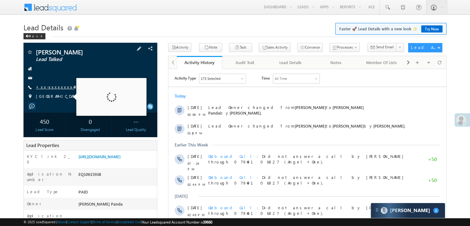
click at [53, 86] on link "+xx-xxxxxxxx44" at bounding box center [55, 86] width 39 height 5
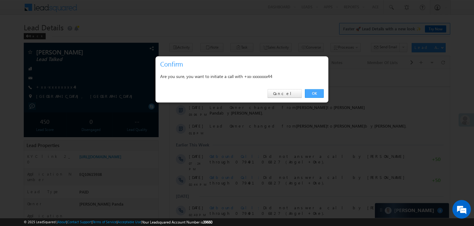
click at [313, 93] on link "OK" at bounding box center [314, 93] width 19 height 9
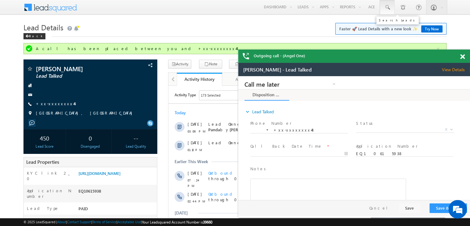
click at [389, 8] on span at bounding box center [387, 7] width 6 height 6
paste input "EQ27766322"
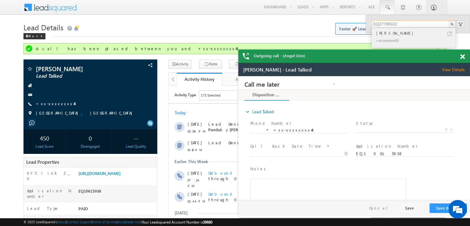
type input "EQ27766322"
click at [385, 34] on div "[PERSON_NAME]" at bounding box center [416, 33] width 83 height 7
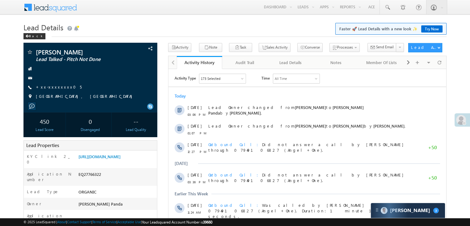
click at [54, 86] on link "+xx-xxxxxxxx05" at bounding box center [59, 86] width 46 height 5
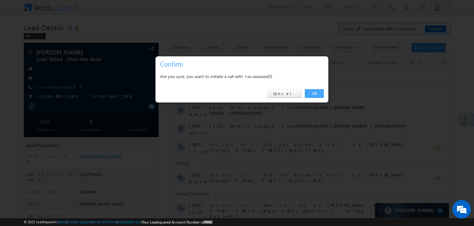
click at [310, 91] on link "OK" at bounding box center [314, 93] width 19 height 9
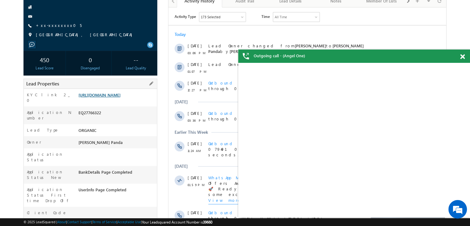
click at [117, 97] on link "[URL][DOMAIN_NAME]" at bounding box center [99, 94] width 42 height 5
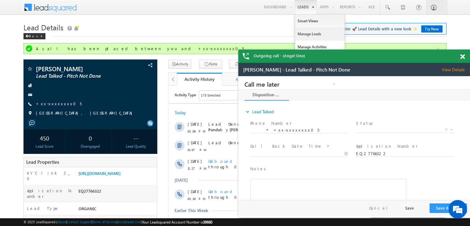
click at [160, 89] on link "Manage Leads" at bounding box center [86, 92] width 148 height 7
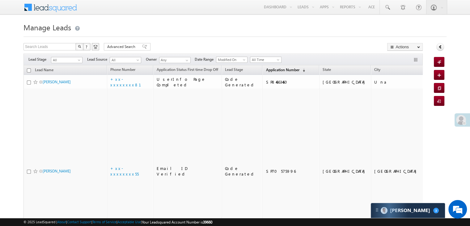
click at [266, 71] on span "Application Number" at bounding box center [282, 69] width 33 height 5
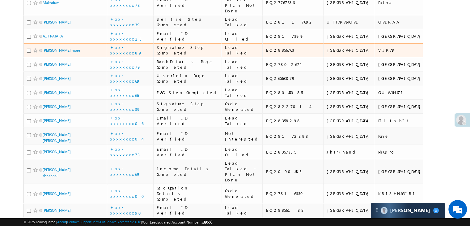
scroll to position [154, 0]
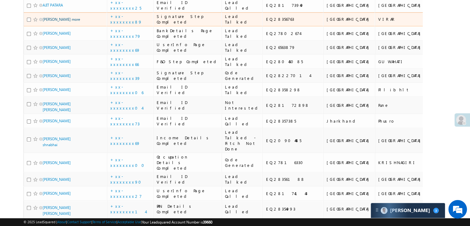
click at [66, 22] on link "[PERSON_NAME] more" at bounding box center [61, 19] width 37 height 5
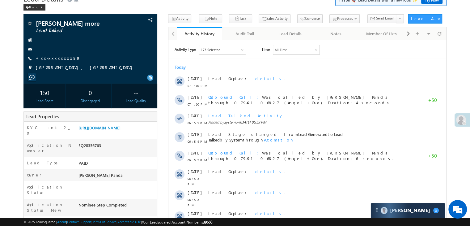
scroll to position [62, 0]
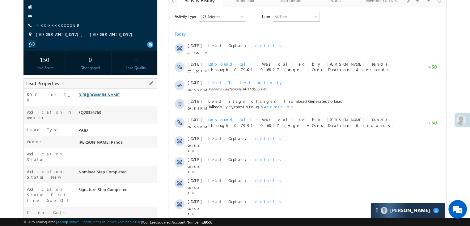
click at [111, 97] on link "[URL][DOMAIN_NAME]" at bounding box center [99, 94] width 42 height 5
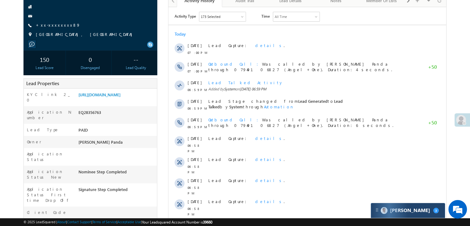
click at [419, 211] on div "Carter 3" at bounding box center [408, 210] width 74 height 15
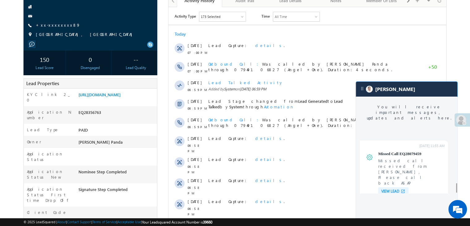
scroll to position [2383, 0]
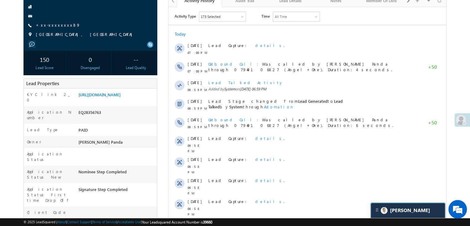
scroll to position [2423, 0]
click at [53, 25] on link "+xx-xxxxxxxx89" at bounding box center [58, 24] width 44 height 5
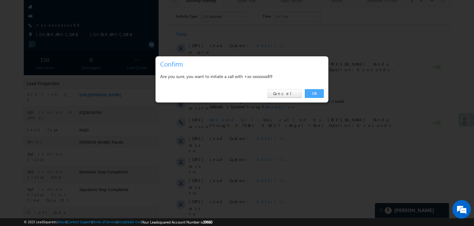
click at [318, 94] on link "OK" at bounding box center [314, 93] width 19 height 9
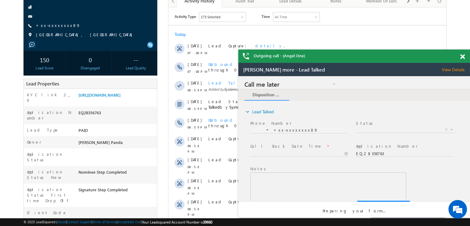
scroll to position [0, 0]
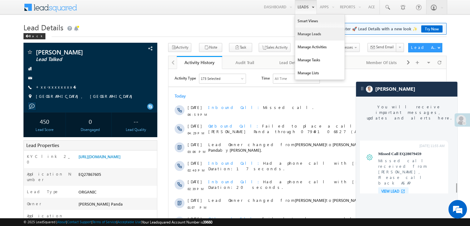
click at [302, 32] on link "Manage Leads" at bounding box center [319, 33] width 49 height 13
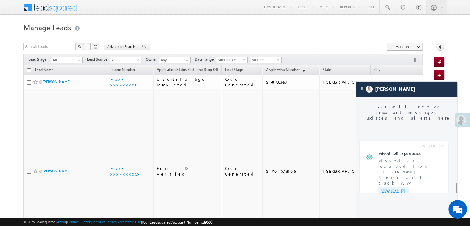
scroll to position [2368, 0]
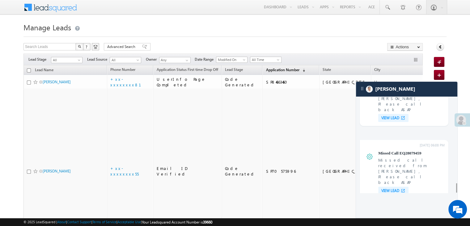
click at [273, 67] on span "Application Number" at bounding box center [282, 69] width 33 height 5
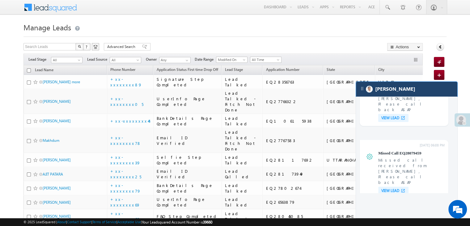
click at [424, 87] on div "[PERSON_NAME]" at bounding box center [406, 89] width 101 height 15
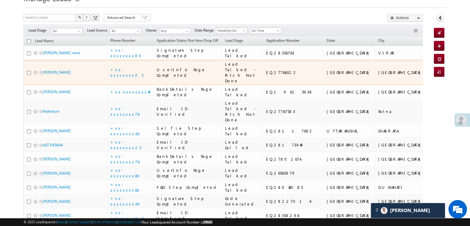
scroll to position [0, 0]
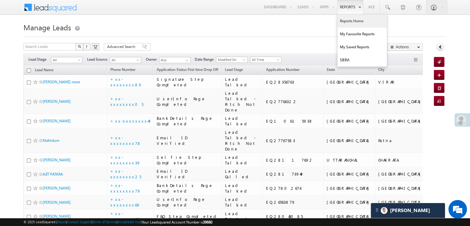
click at [352, 21] on link "Reports Home" at bounding box center [361, 21] width 49 height 13
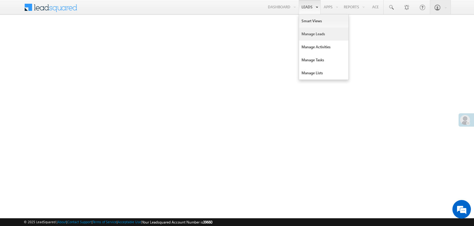
click at [311, 36] on link "Manage Leads" at bounding box center [323, 33] width 49 height 13
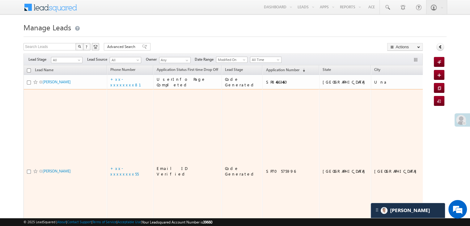
scroll to position [2881, 0]
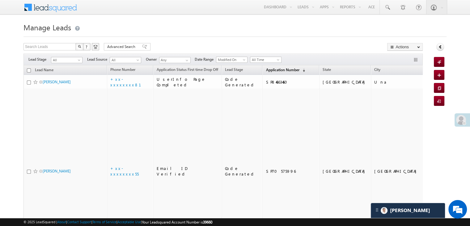
click at [276, 68] on span "Application Number" at bounding box center [282, 69] width 33 height 5
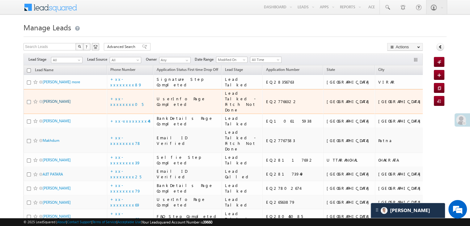
click at [58, 103] on link "[PERSON_NAME]" at bounding box center [57, 101] width 28 height 5
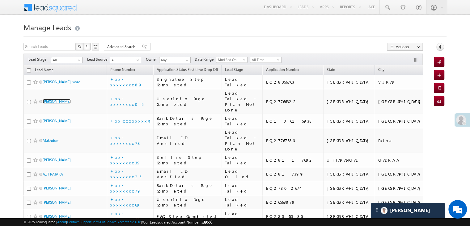
scroll to position [0, 0]
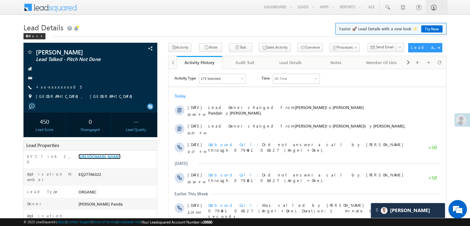
click at [120, 159] on link "[URL][DOMAIN_NAME]" at bounding box center [99, 156] width 42 height 5
click at [31, 36] on div "Back" at bounding box center [34, 36] width 22 height 6
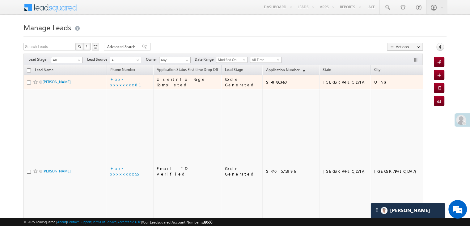
scroll to position [2881, 0]
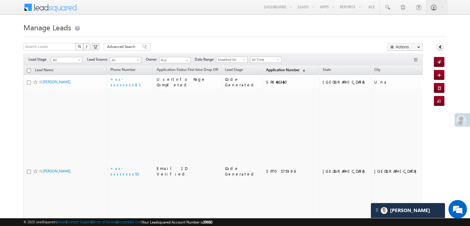
click at [268, 71] on span "Application Number" at bounding box center [282, 69] width 33 height 5
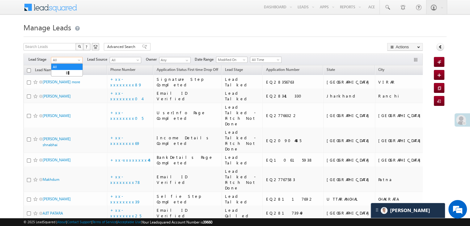
click at [79, 61] on span at bounding box center [79, 61] width 5 height 5
click at [63, 75] on link "Lead Generated" at bounding box center [66, 73] width 31 height 6
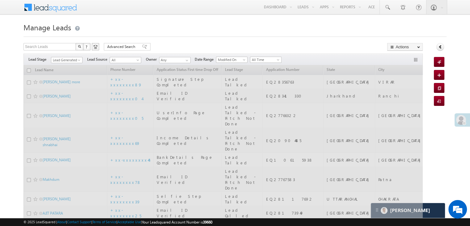
scroll to position [0, 0]
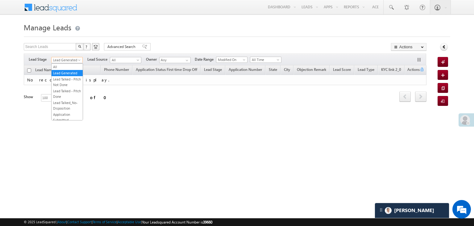
click at [69, 61] on span "Lead Generated" at bounding box center [66, 60] width 29 height 6
click at [65, 65] on link "All" at bounding box center [67, 67] width 31 height 6
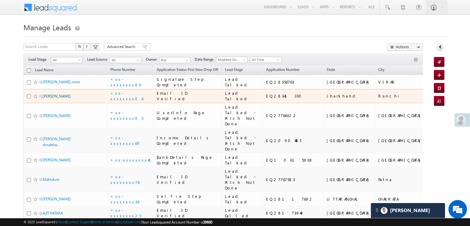
click at [58, 98] on link "[PERSON_NAME]" at bounding box center [57, 96] width 28 height 5
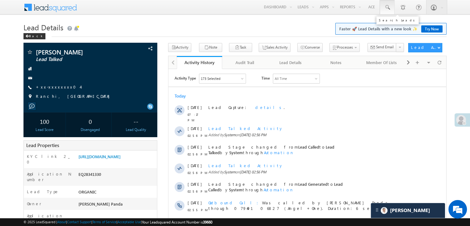
click at [387, 7] on span at bounding box center [387, 7] width 6 height 6
paste input "EQ27594507"
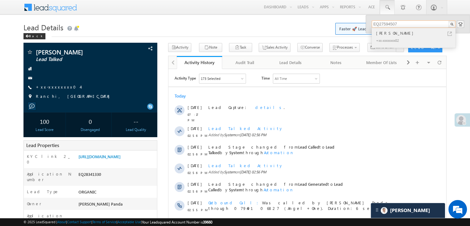
type input "EQ27594507"
click at [389, 34] on div "[PERSON_NAME]" at bounding box center [416, 33] width 83 height 7
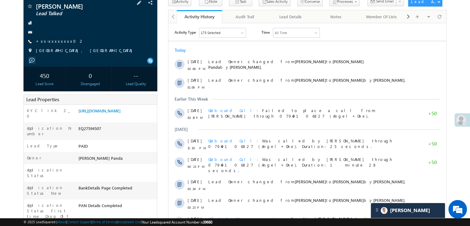
scroll to position [31, 0]
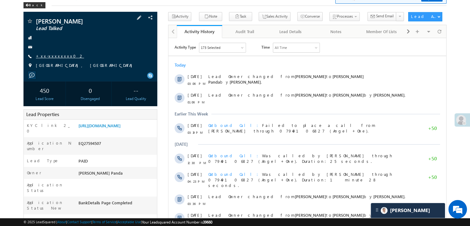
click at [57, 57] on link "+xx-xxxxxxxx02" at bounding box center [60, 55] width 48 height 5
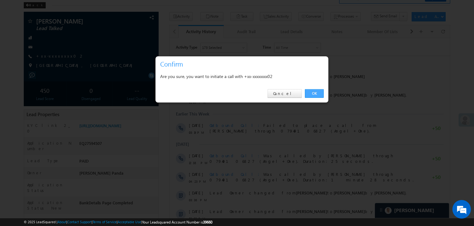
click at [315, 91] on link "OK" at bounding box center [314, 93] width 19 height 9
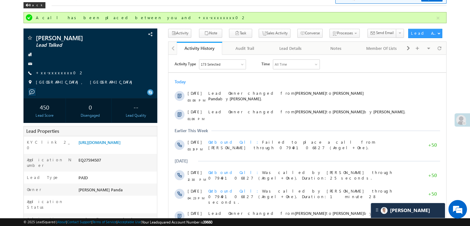
scroll to position [0, 0]
click at [120, 144] on link "https://angelbroking1-pk3em7sa.customui-test.leadsquared.com?leadId=7781c288-a5…" at bounding box center [99, 141] width 42 height 5
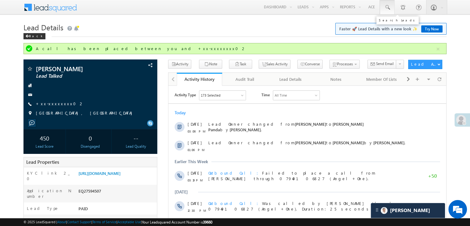
click at [387, 6] on span at bounding box center [387, 7] width 6 height 6
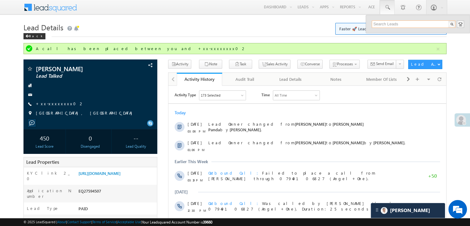
paste input "EQ27643139"
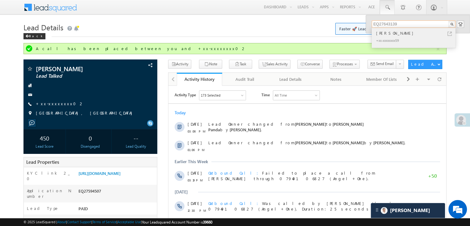
type input "EQ27643139"
click at [380, 35] on div "Ajad" at bounding box center [416, 33] width 83 height 7
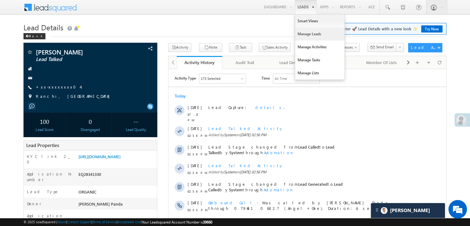
click at [308, 33] on link "Manage Leads" at bounding box center [319, 33] width 49 height 13
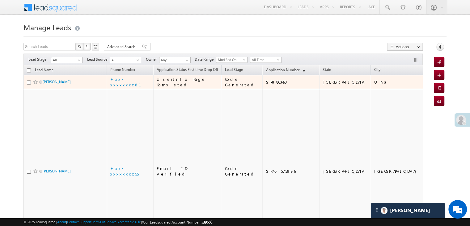
scroll to position [2881, 0]
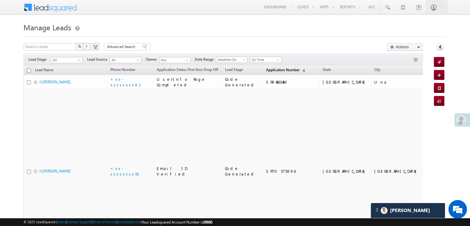
click at [274, 69] on span "Application Number" at bounding box center [282, 69] width 33 height 5
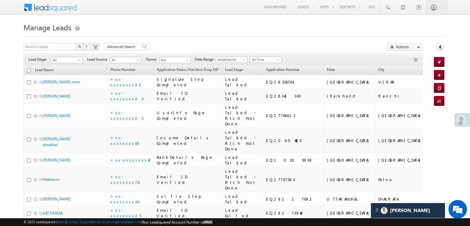
scroll to position [0, 0]
click at [388, 9] on span at bounding box center [387, 7] width 6 height 6
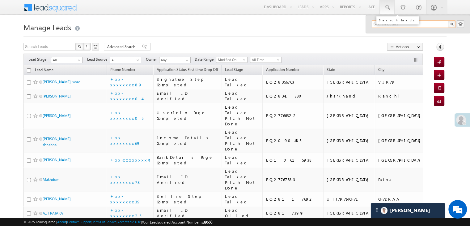
paste input "EQ28335773"
type input "EQ28335773"
click at [384, 35] on div "Anagpal" at bounding box center [416, 33] width 83 height 7
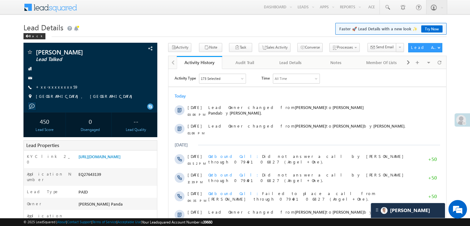
click at [55, 89] on link "+xx-xxxxxxxx59" at bounding box center [57, 86] width 43 height 5
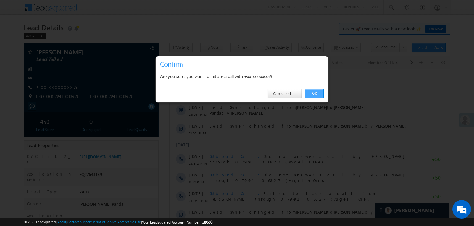
drag, startPoint x: 312, startPoint y: 93, endPoint x: 143, endPoint y: 24, distance: 182.5
click at [312, 93] on link "OK" at bounding box center [314, 93] width 19 height 9
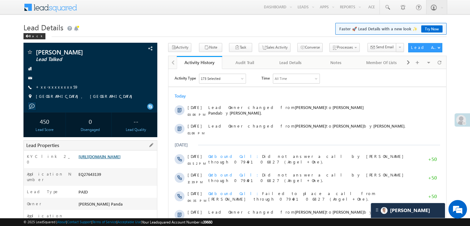
click at [120, 159] on link "[URL][DOMAIN_NAME]" at bounding box center [99, 156] width 42 height 5
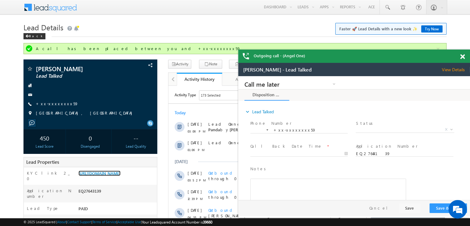
click at [462, 58] on span at bounding box center [462, 56] width 5 height 5
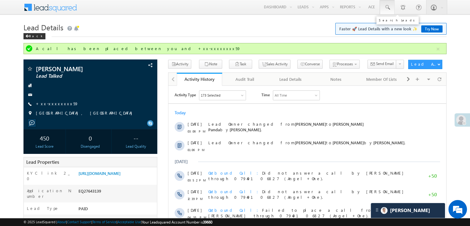
click at [387, 6] on span at bounding box center [387, 7] width 6 height 6
paste input "EQ28335773"
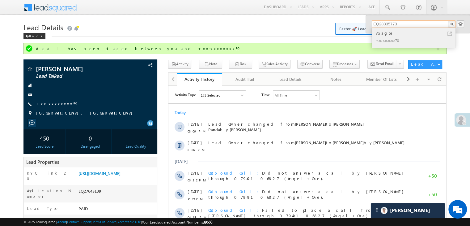
type input "EQ28335773"
click at [383, 33] on div "Anagpal" at bounding box center [416, 33] width 83 height 7
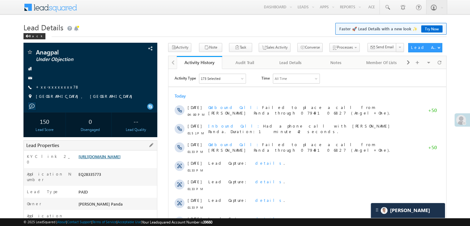
click at [120, 159] on link "[URL][DOMAIN_NAME]" at bounding box center [99, 156] width 42 height 5
click at [46, 88] on link "+xx-xxxxxxxx78" at bounding box center [58, 86] width 44 height 5
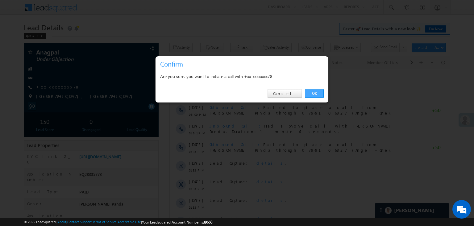
click at [315, 91] on link "OK" at bounding box center [314, 93] width 19 height 9
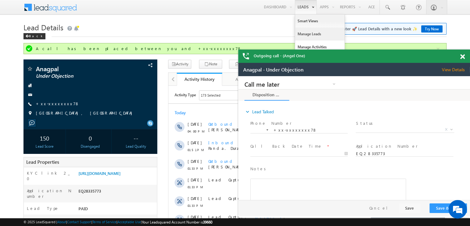
click at [303, 32] on link "Manage Leads" at bounding box center [319, 33] width 49 height 13
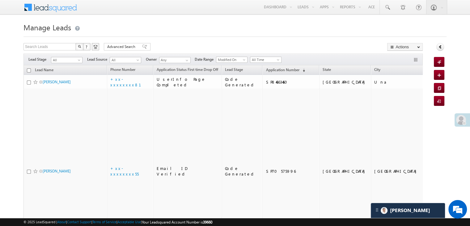
click at [271, 65] on th "Application Number (sorted descending)" at bounding box center [290, 70] width 57 height 10
click at [271, 71] on span "Application Number" at bounding box center [282, 69] width 33 height 5
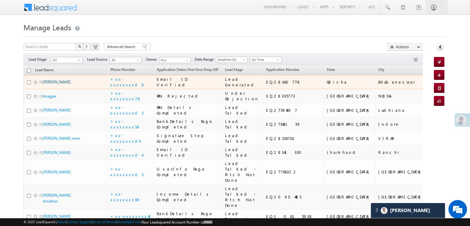
click at [59, 84] on link "Jhuluraj Jhulu" at bounding box center [57, 81] width 28 height 5
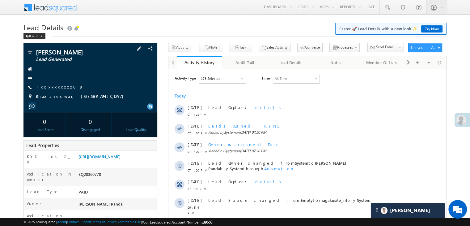
click at [59, 88] on link "+xx-xxxxxxxx08" at bounding box center [60, 86] width 48 height 5
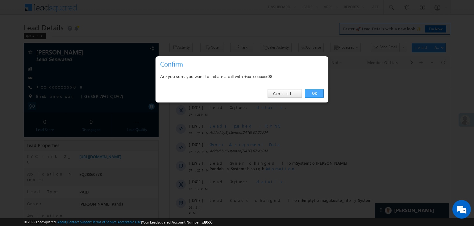
drag, startPoint x: 318, startPoint y: 92, endPoint x: 86, endPoint y: 23, distance: 242.0
click at [318, 92] on link "OK" at bounding box center [314, 93] width 19 height 9
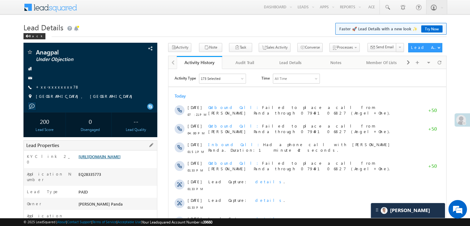
scroll to position [2881, 0]
click at [386, 6] on span at bounding box center [387, 7] width 6 height 6
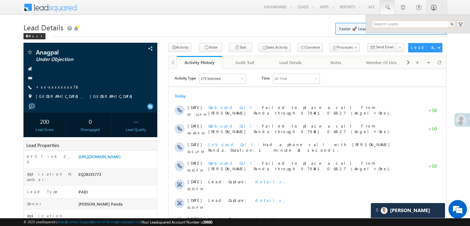
paste input "EQ28335773"
type input "EQ28335773"
click at [388, 34] on div "Anagpal" at bounding box center [416, 33] width 83 height 7
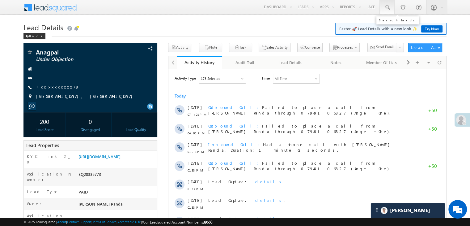
click at [386, 7] on span at bounding box center [387, 7] width 6 height 6
paste input "EQ27650428"
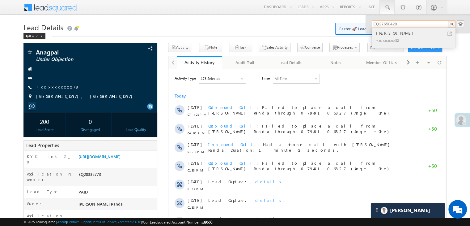
type input "EQ27650428"
click at [389, 33] on div "[PERSON_NAME]" at bounding box center [416, 33] width 83 height 7
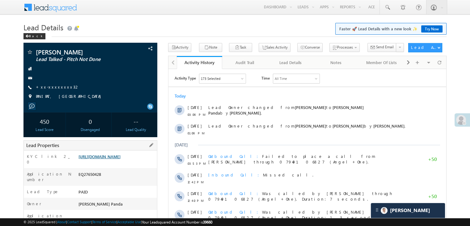
click at [103, 159] on link "[URL][DOMAIN_NAME]" at bounding box center [99, 156] width 42 height 5
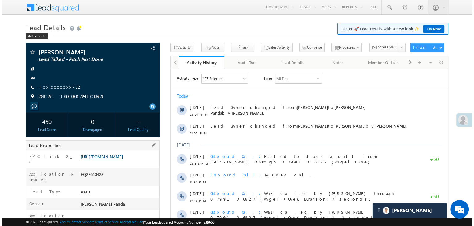
scroll to position [2881, 0]
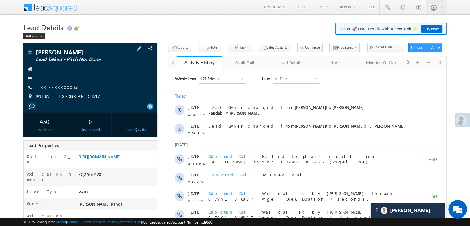
click at [62, 88] on link "+xx-xxxxxxxx32" at bounding box center [58, 86] width 44 height 5
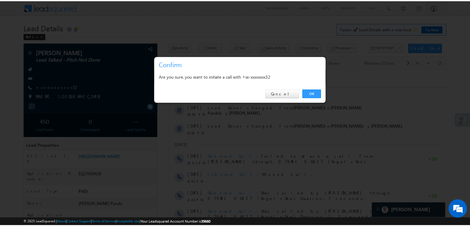
scroll to position [0, 0]
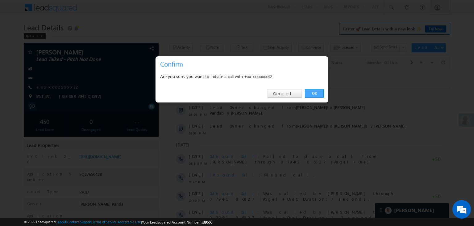
drag, startPoint x: 311, startPoint y: 94, endPoint x: 137, endPoint y: 24, distance: 187.2
click at [311, 94] on link "OK" at bounding box center [314, 93] width 19 height 9
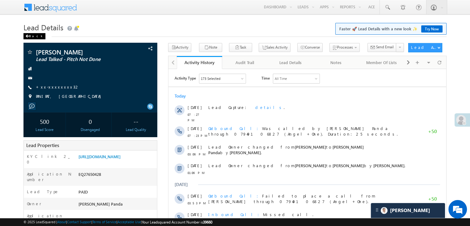
click at [27, 37] on span at bounding box center [27, 36] width 4 height 3
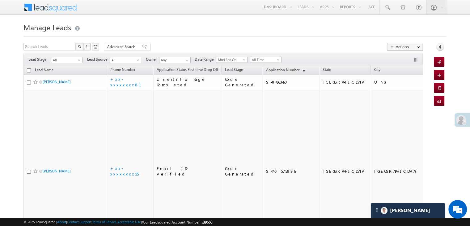
scroll to position [2881, 0]
click at [268, 71] on span "Application Number" at bounding box center [282, 69] width 33 height 5
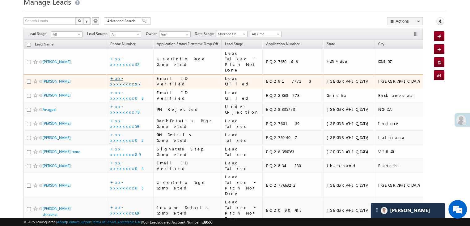
scroll to position [0, 0]
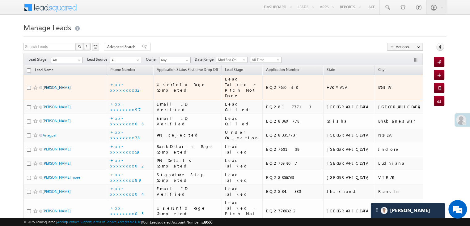
click at [57, 90] on link "[PERSON_NAME]" at bounding box center [57, 87] width 28 height 5
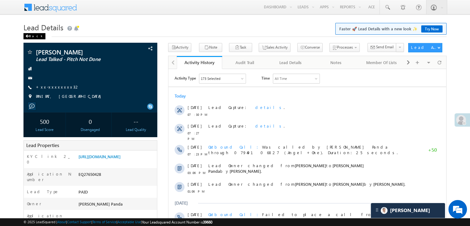
click at [35, 37] on div "Back" at bounding box center [34, 36] width 22 height 6
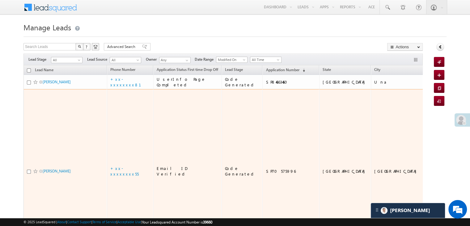
scroll to position [2881, 0]
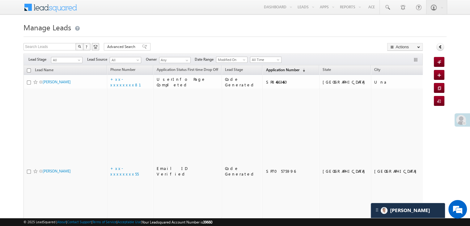
click at [269, 71] on span "Application Number" at bounding box center [282, 69] width 33 height 5
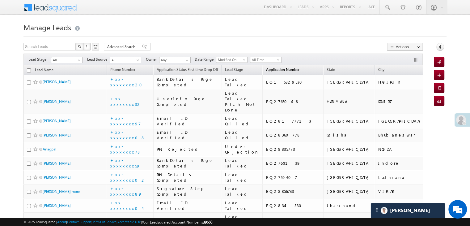
scroll to position [0, 0]
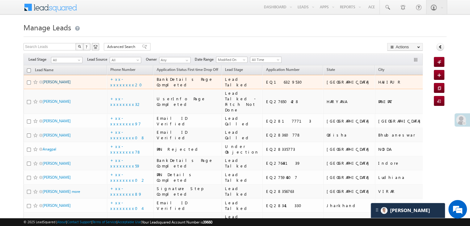
click at [51, 84] on link "[PERSON_NAME]" at bounding box center [57, 81] width 28 height 5
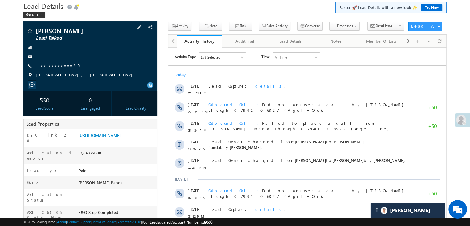
scroll to position [62, 0]
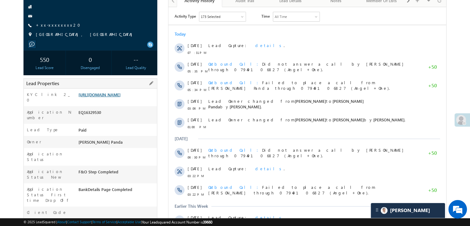
click at [120, 97] on link "[URL][DOMAIN_NAME]" at bounding box center [99, 94] width 42 height 5
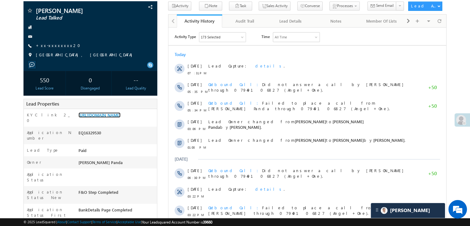
scroll to position [31, 0]
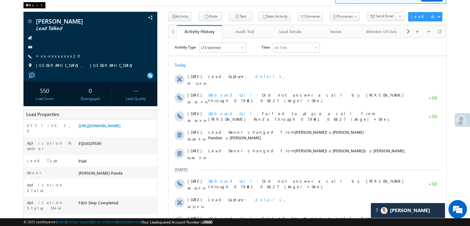
click at [31, 5] on div "Back" at bounding box center [34, 5] width 22 height 6
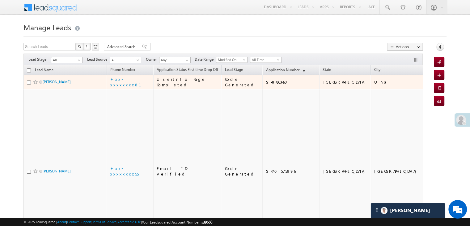
scroll to position [2881, 0]
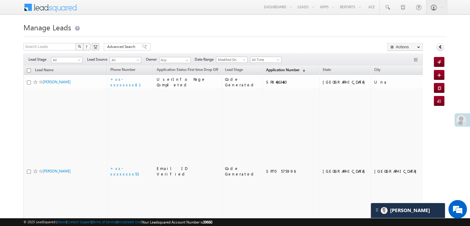
click at [266, 71] on span "Application Number" at bounding box center [282, 69] width 33 height 5
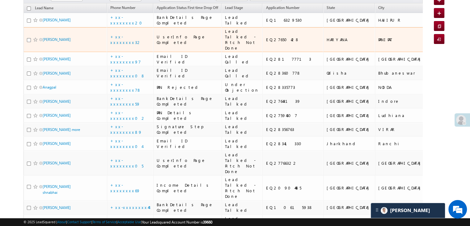
scroll to position [0, 0]
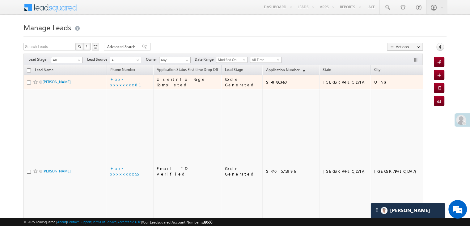
scroll to position [2881, 0]
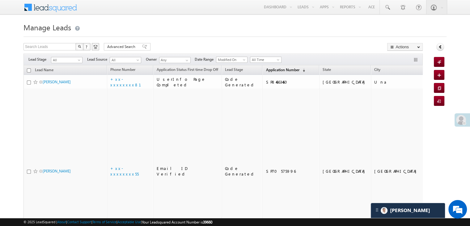
click at [270, 70] on span "Application Number" at bounding box center [282, 69] width 33 height 5
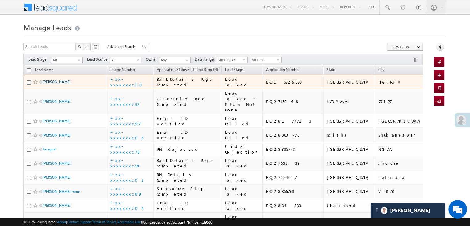
click at [51, 84] on link "[PERSON_NAME]" at bounding box center [57, 81] width 28 height 5
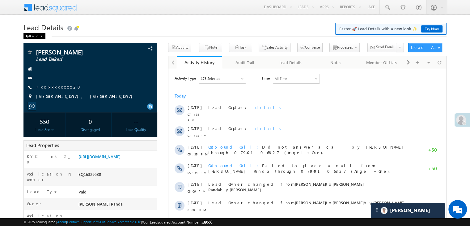
scroll to position [2881, 0]
click at [29, 35] on span at bounding box center [27, 36] width 4 height 3
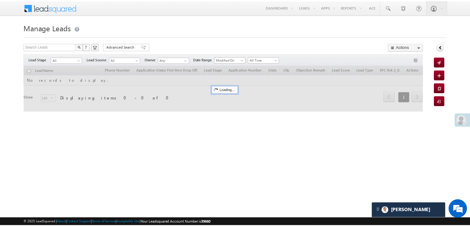
scroll to position [2881, 0]
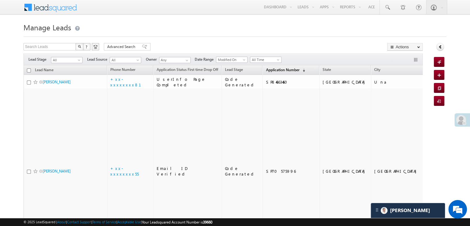
click at [272, 72] on link "Application Number (sorted descending)" at bounding box center [285, 70] width 45 height 8
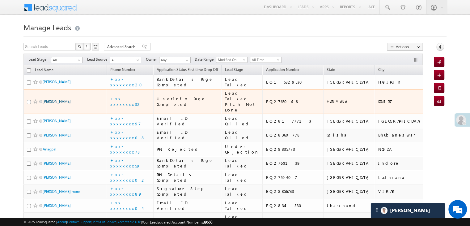
click at [57, 103] on link "[PERSON_NAME]" at bounding box center [57, 101] width 28 height 5
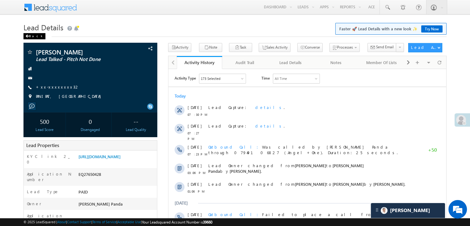
click at [28, 36] on span at bounding box center [27, 36] width 4 height 3
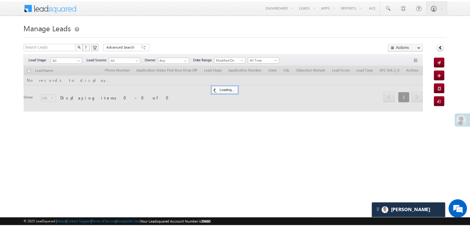
scroll to position [2881, 0]
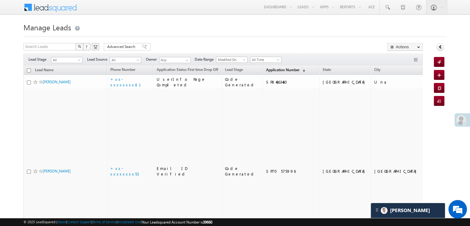
click at [271, 70] on span "Application Number" at bounding box center [282, 69] width 33 height 5
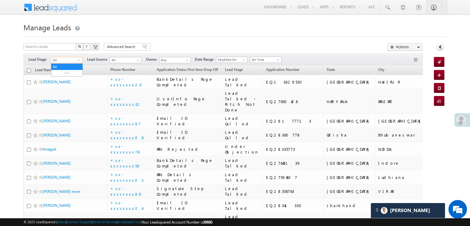
click at [78, 59] on span at bounding box center [79, 61] width 5 height 5
click at [67, 72] on link "Lead Generated" at bounding box center [66, 73] width 31 height 6
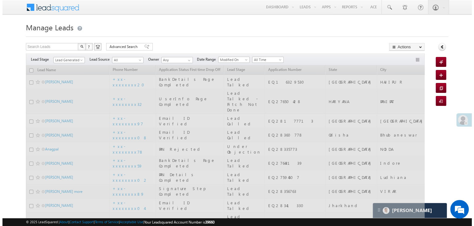
scroll to position [0, 0]
